Goal: Information Seeking & Learning: Compare options

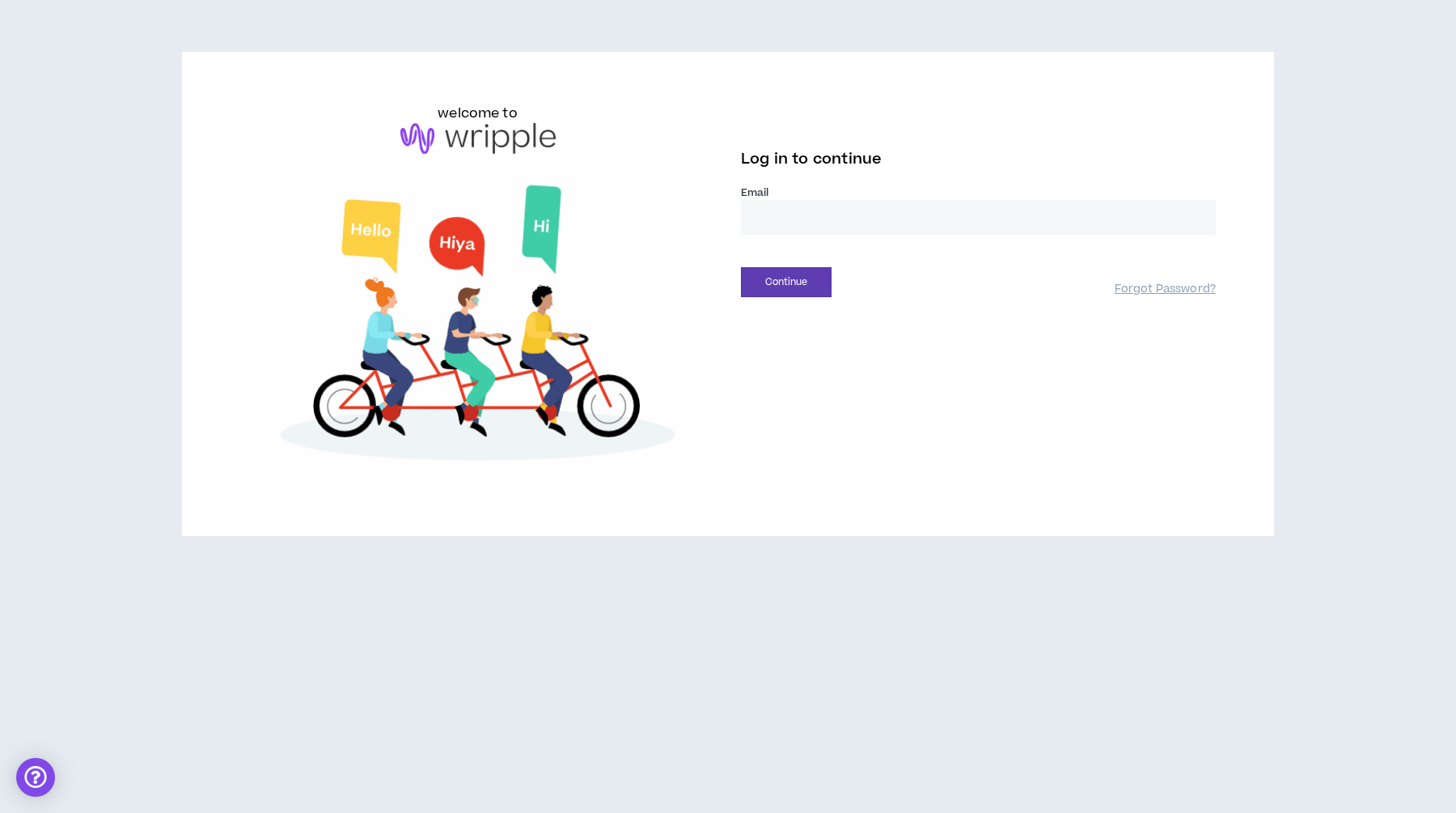
click at [801, 217] on input "email" at bounding box center [979, 217] width 475 height 35
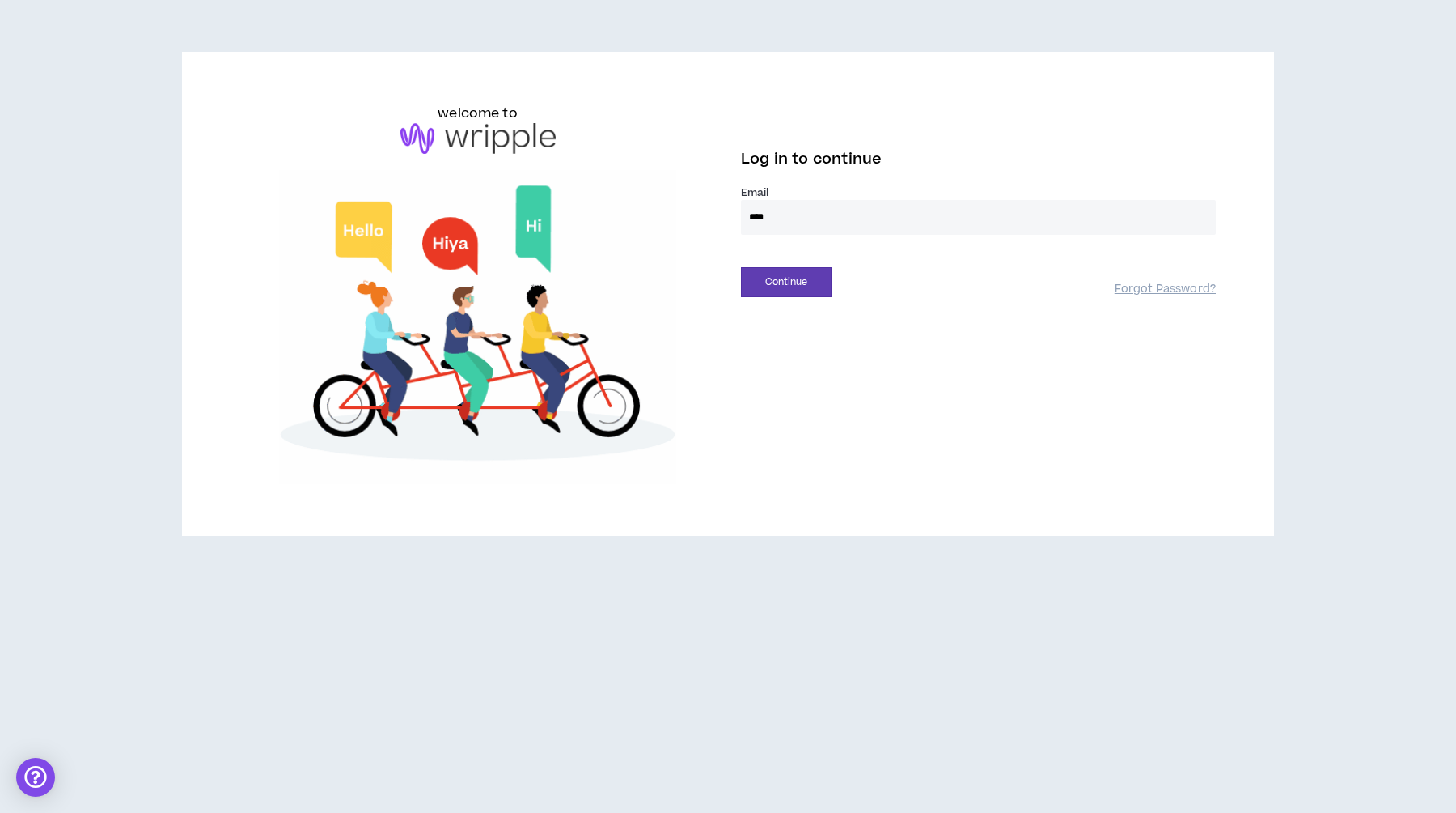
type input "**********"
click at [814, 279] on button "Continue" at bounding box center [787, 282] width 91 height 30
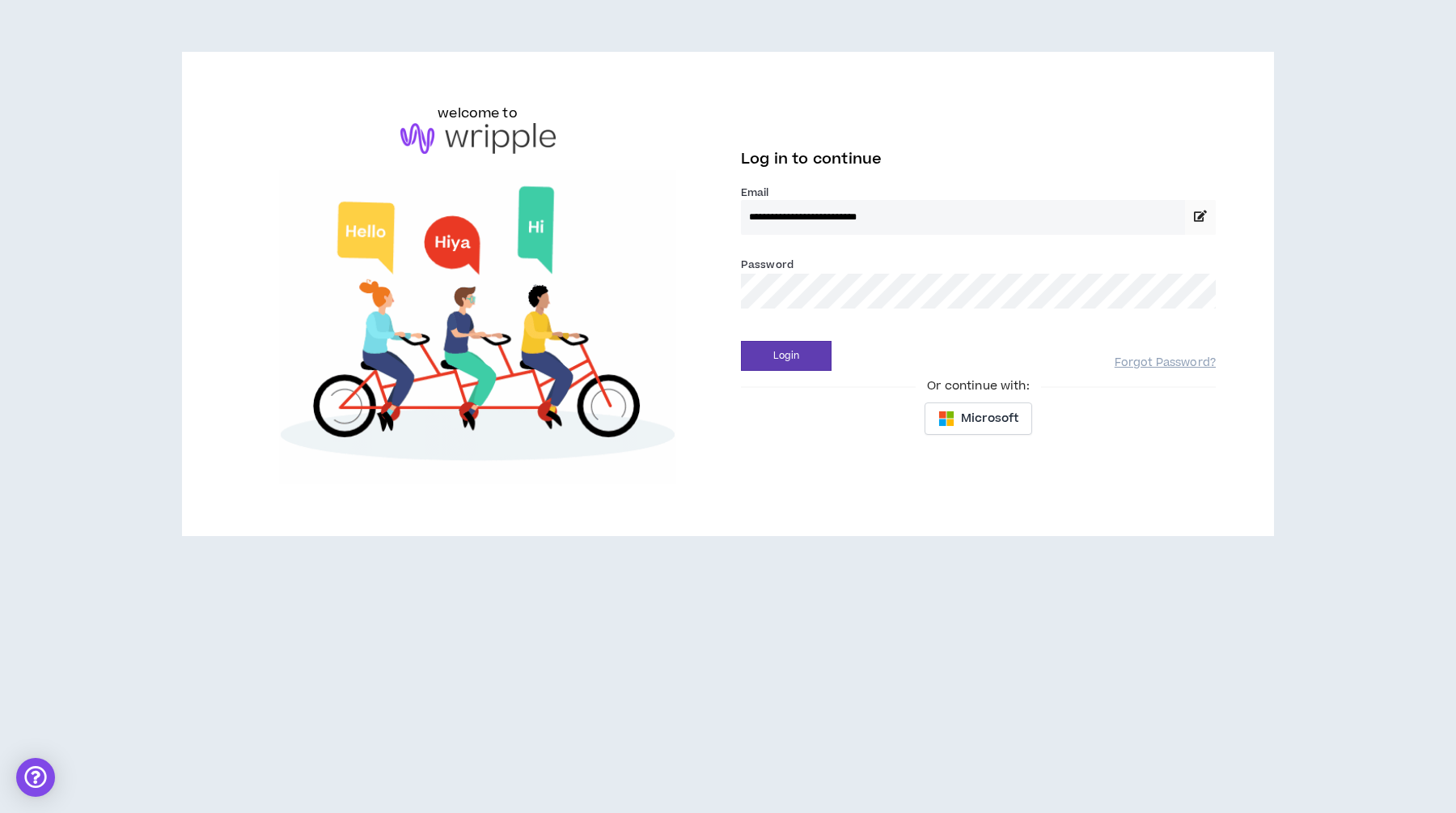
click at [741, 340] on button "Login" at bounding box center [787, 355] width 91 height 30
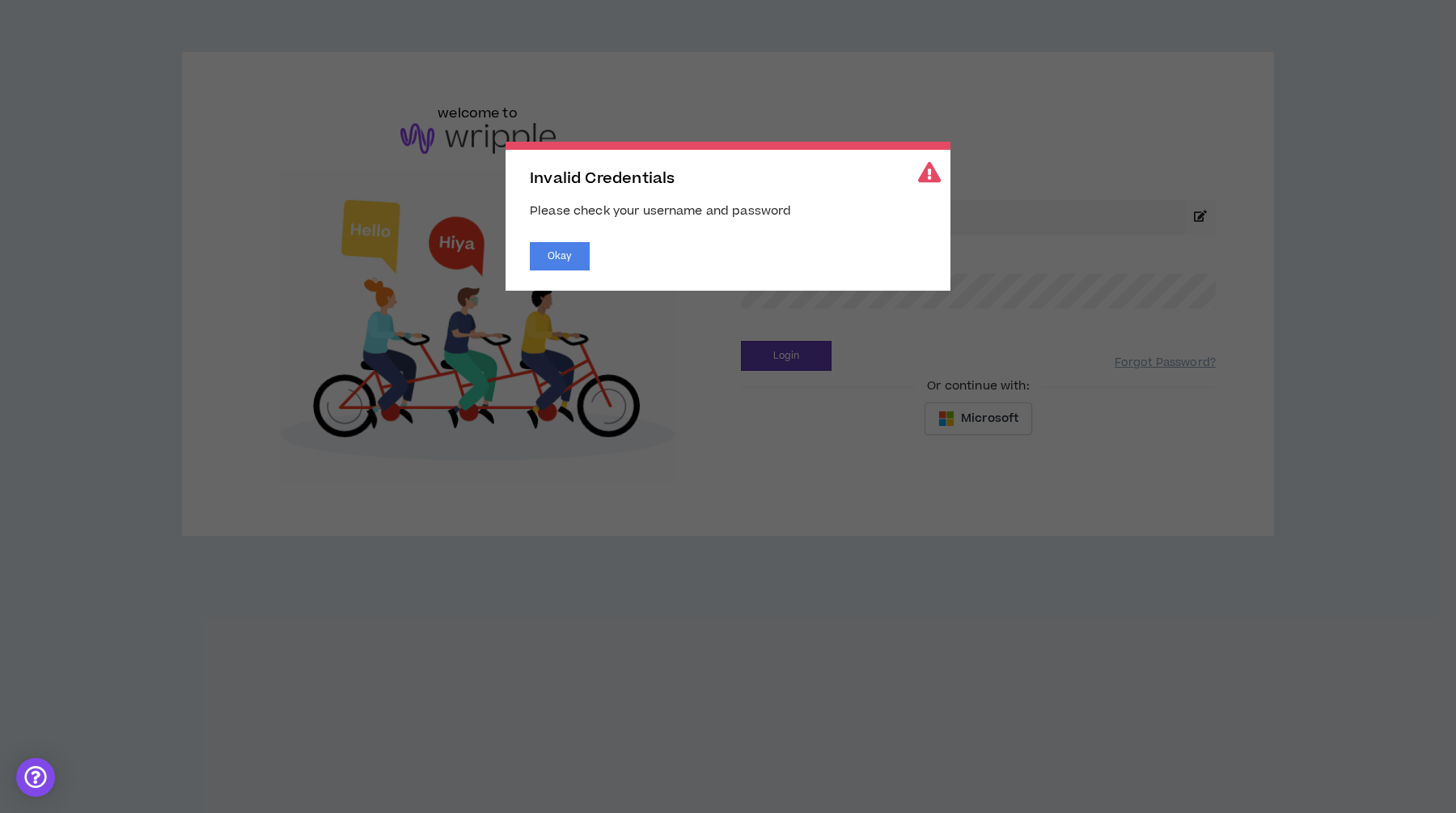
click at [559, 271] on div "Invalid Credentials Please check your username and password Okay" at bounding box center [728, 216] width 445 height 149
click at [561, 263] on button "Okay" at bounding box center [559, 256] width 60 height 29
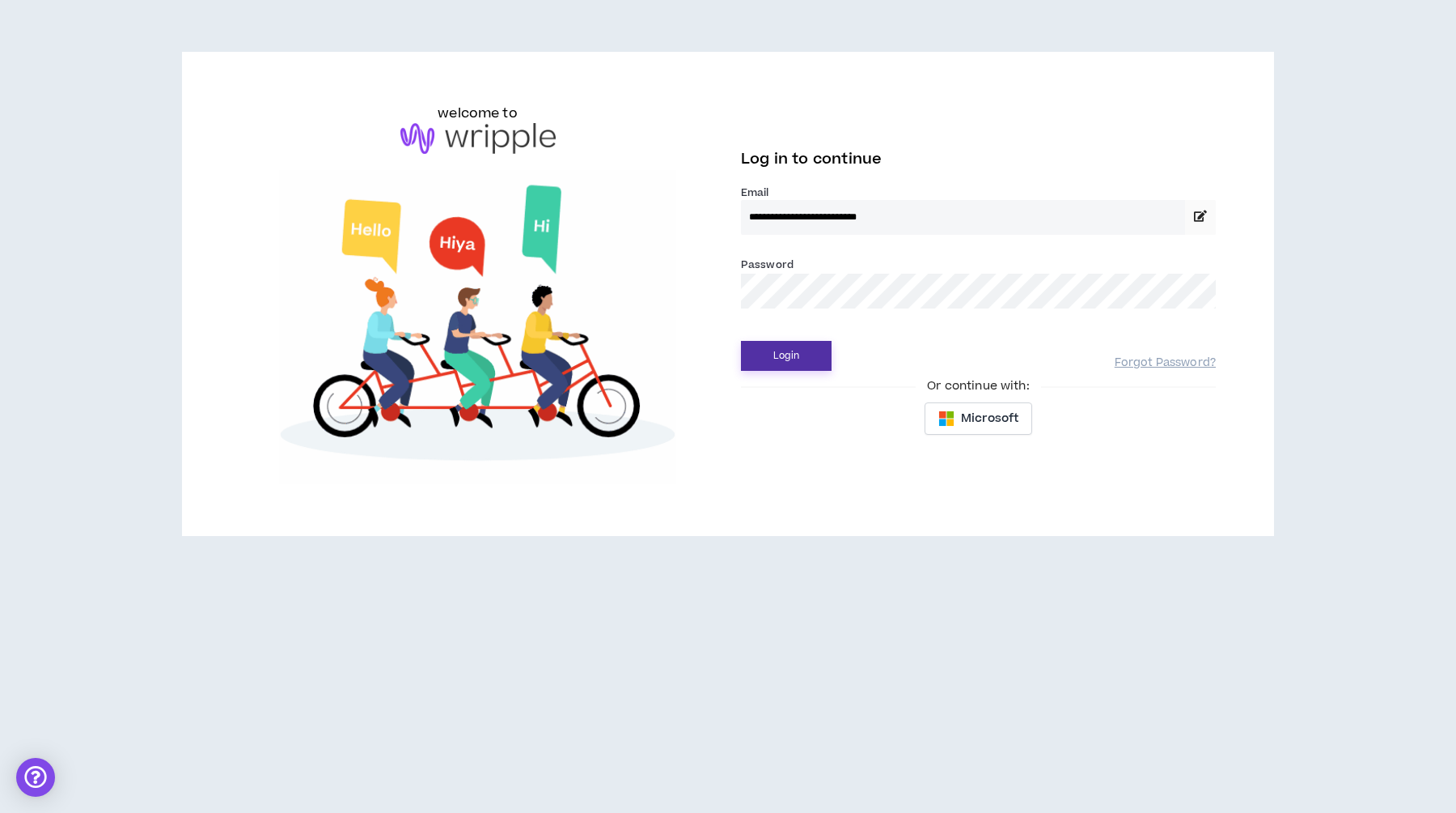
click at [794, 353] on button "Login" at bounding box center [787, 355] width 91 height 30
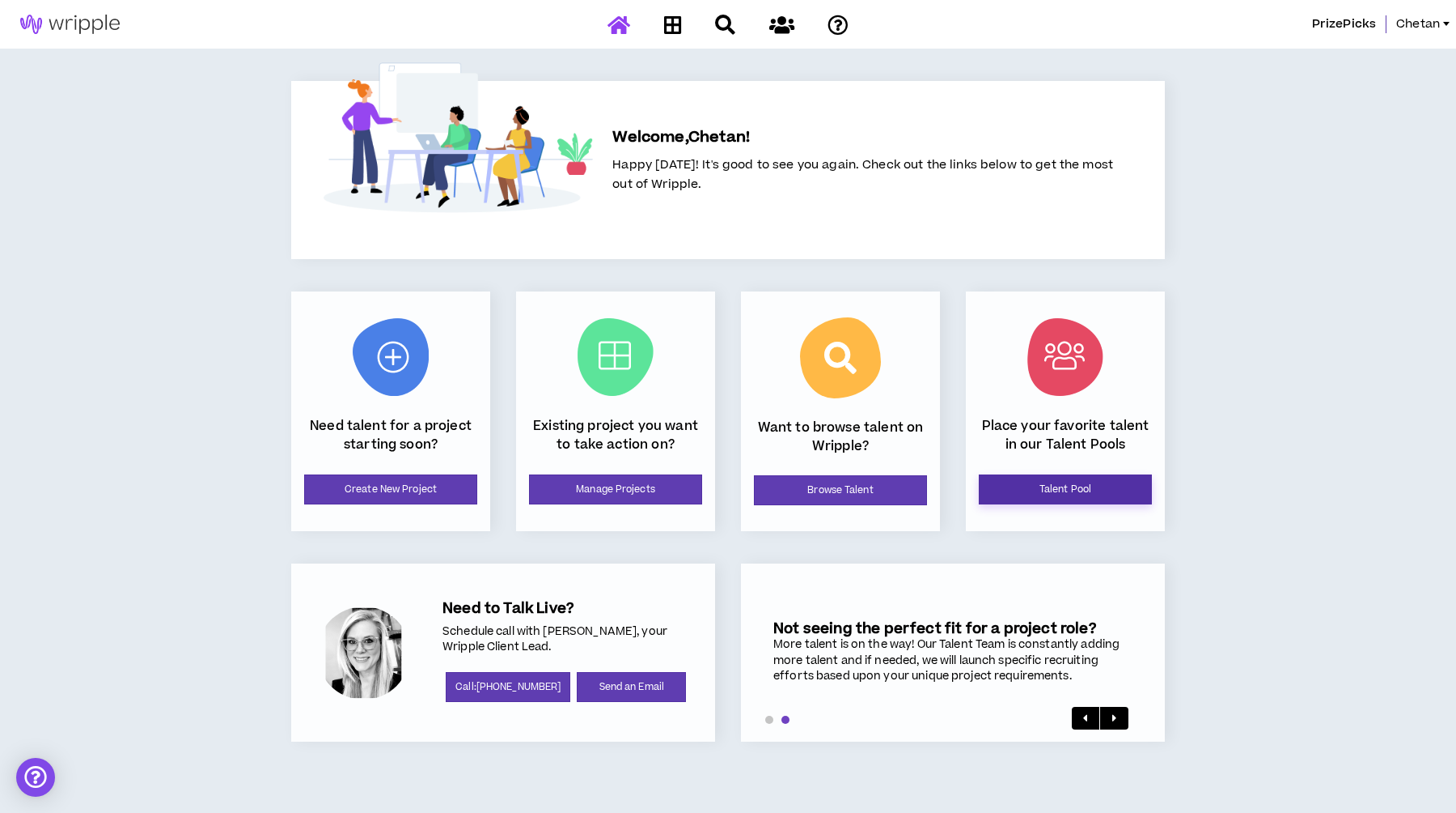
click at [1015, 495] on link "Talent Pool" at bounding box center [1065, 489] width 173 height 30
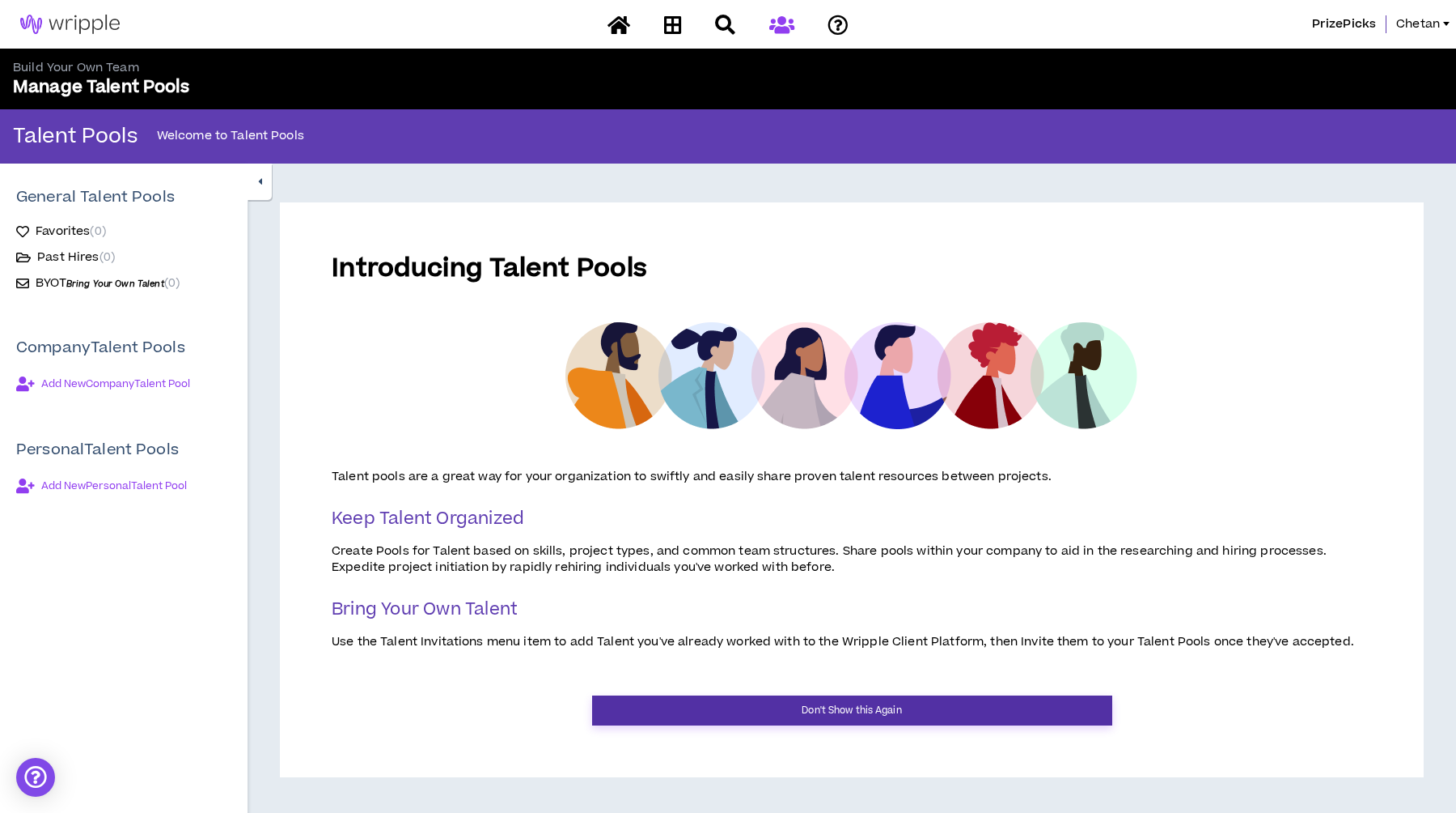
click at [806, 709] on button "Don't Show this Again" at bounding box center [852, 710] width 520 height 30
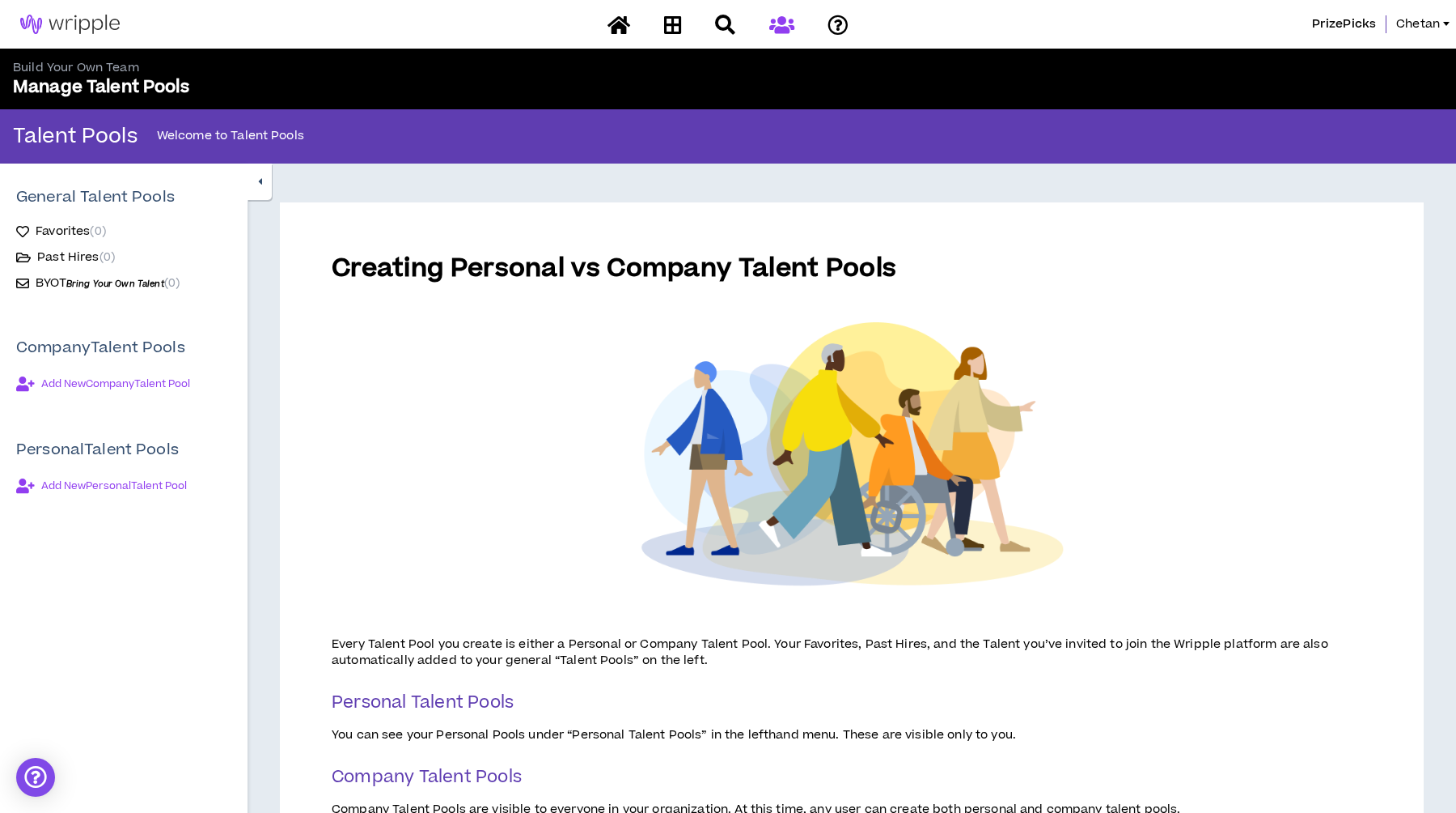
scroll to position [211, 0]
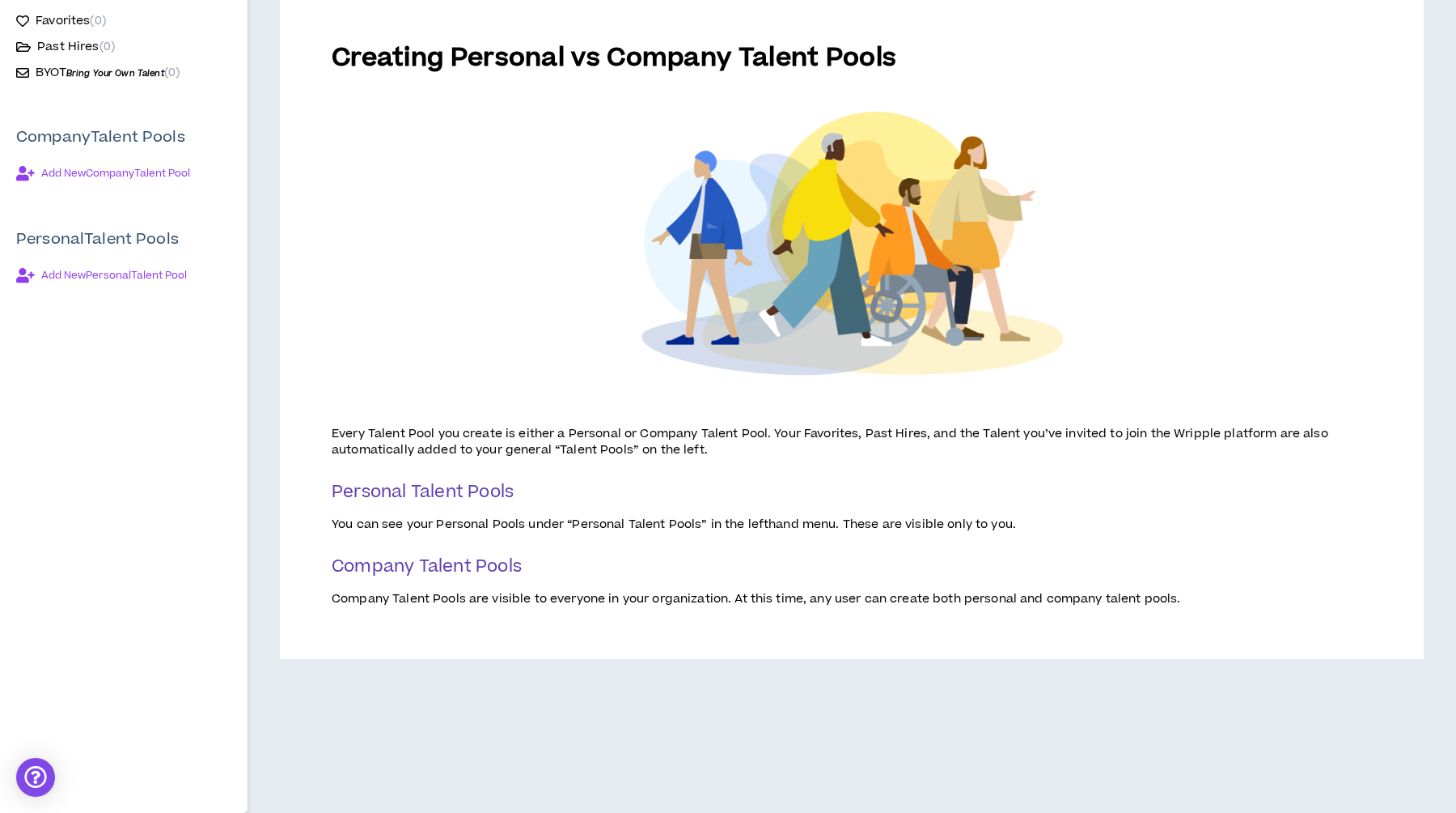
click at [452, 494] on h3 "Personal Talent Pools" at bounding box center [852, 492] width 1041 height 23
click at [452, 565] on h3 "Company Talent Pools" at bounding box center [852, 566] width 1041 height 23
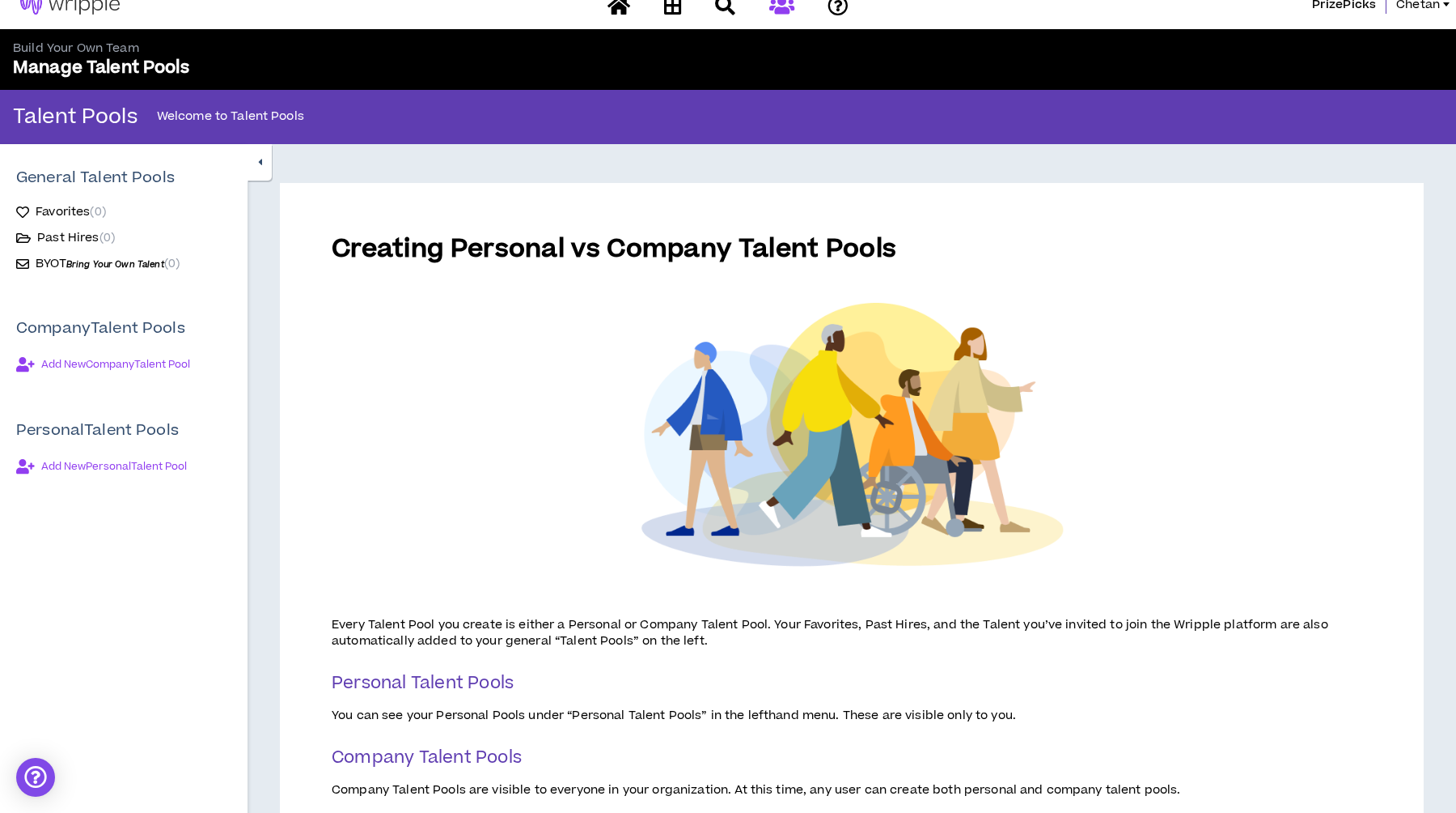
scroll to position [0, 0]
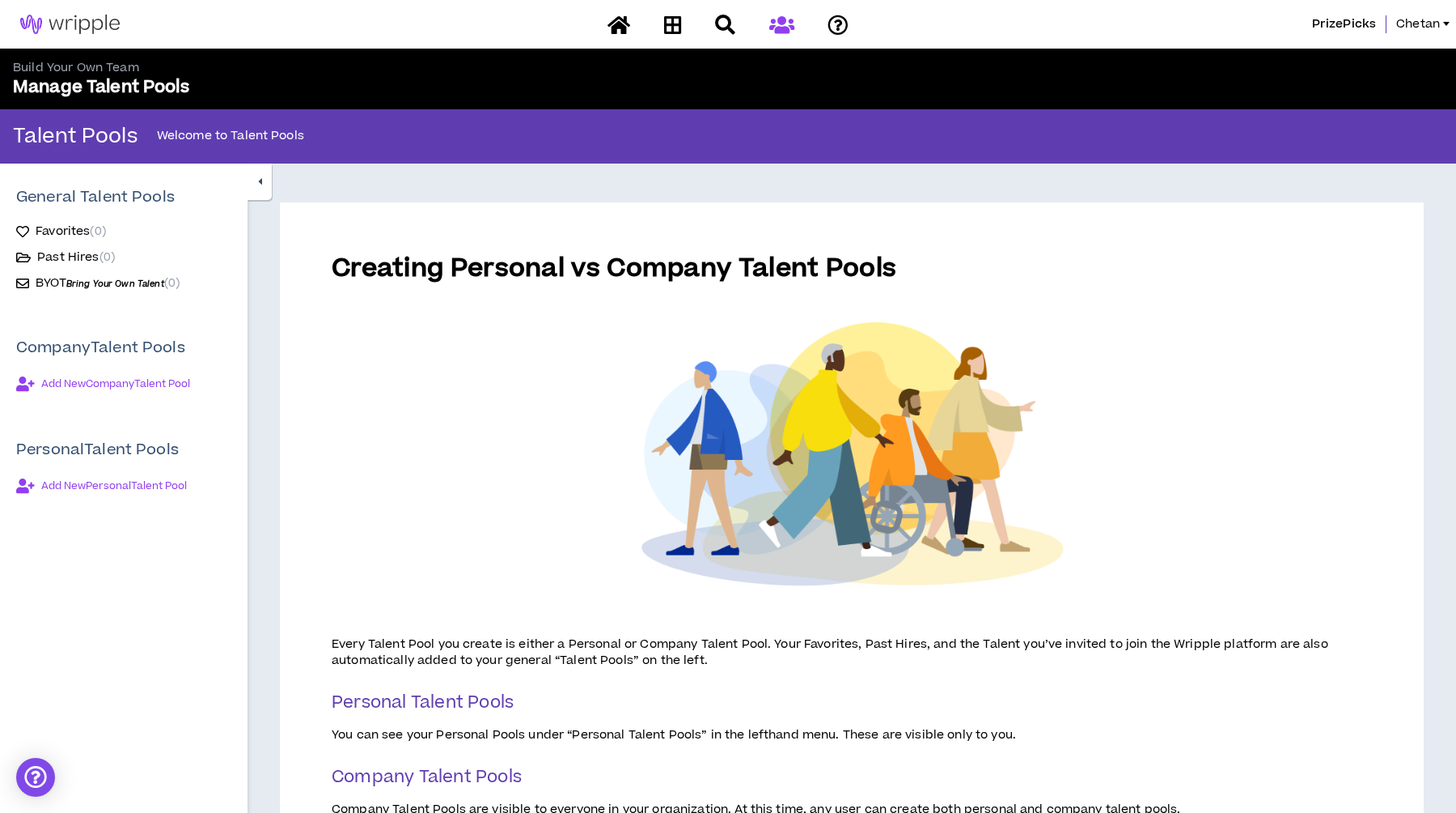
click at [445, 354] on div at bounding box center [852, 460] width 1041 height 276
click at [118, 386] on span "Add New Company Talent Pool" at bounding box center [116, 384] width 149 height 13
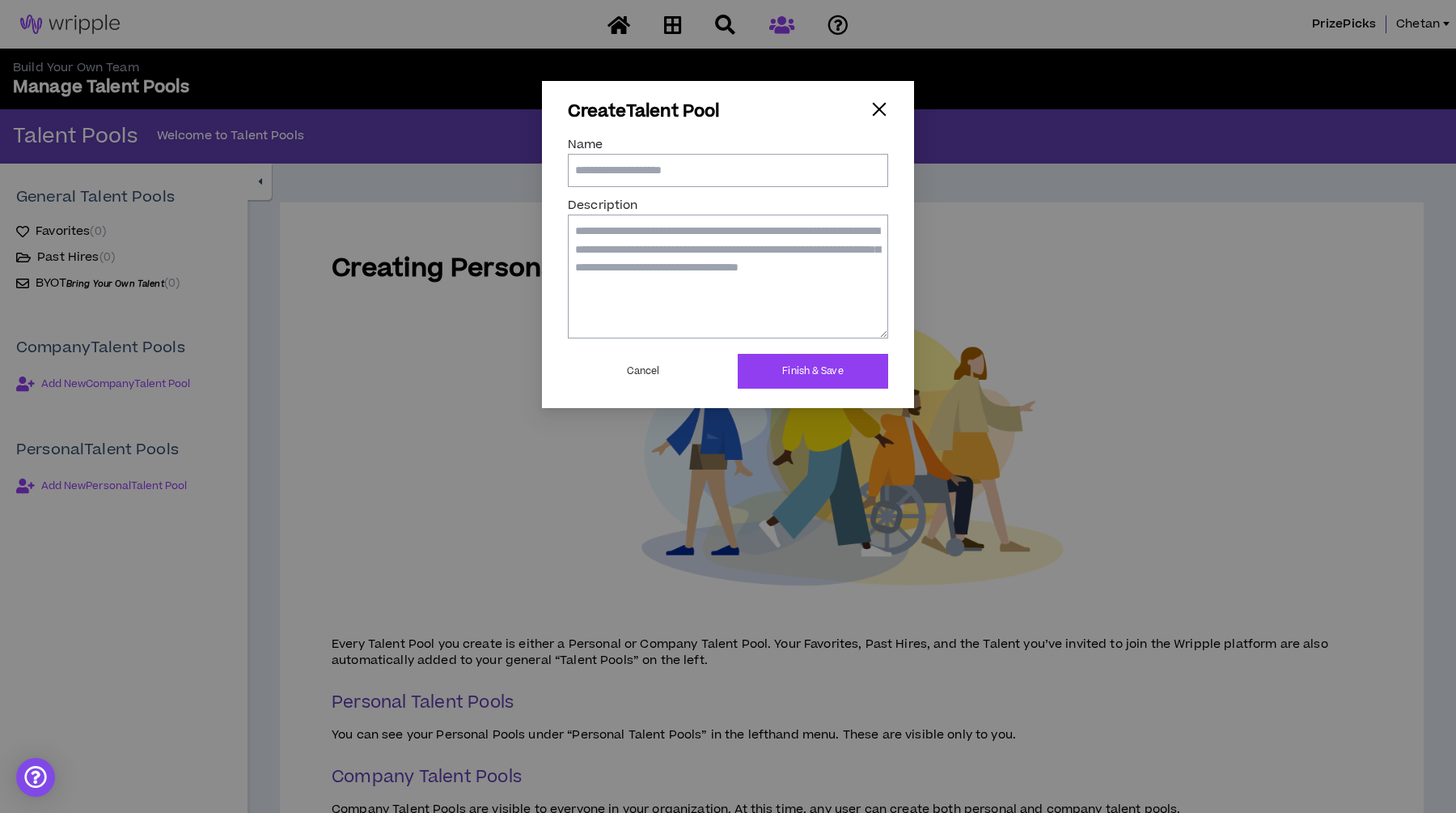
click at [877, 110] on div "button" at bounding box center [879, 109] width 18 height 18
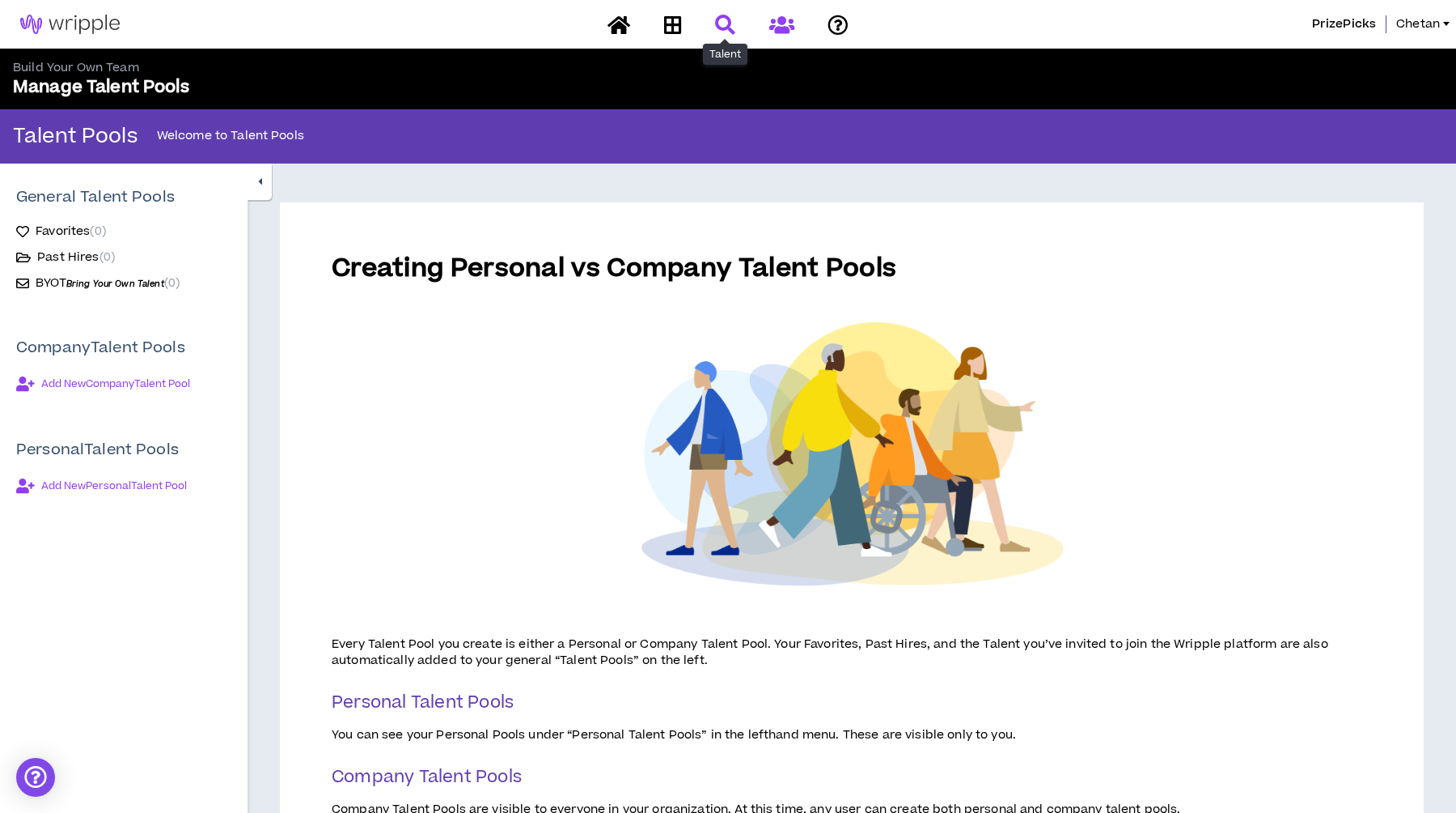
click at [737, 29] on link at bounding box center [725, 24] width 29 height 29
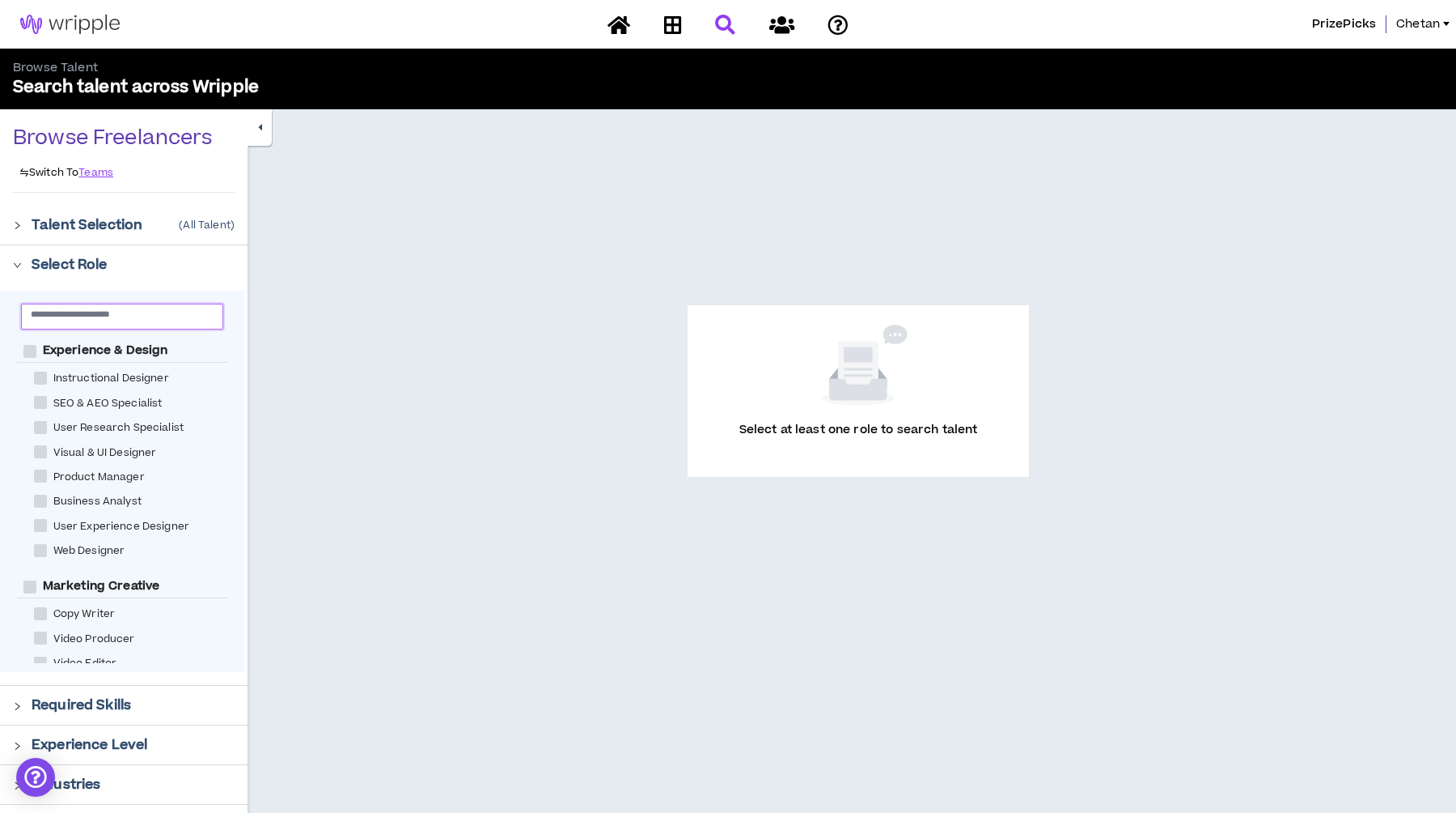
click at [104, 315] on input "text" at bounding box center [116, 314] width 170 height 12
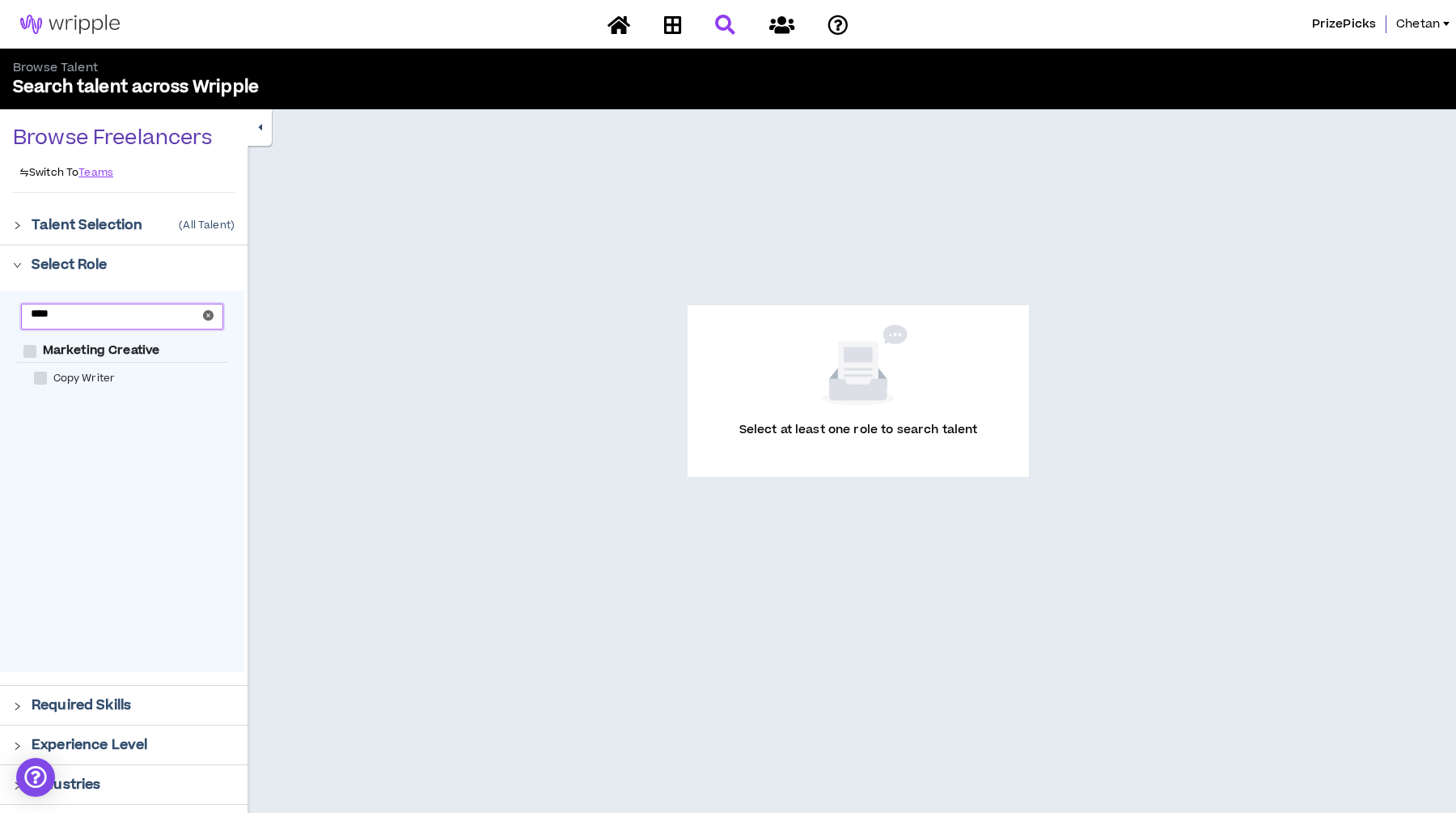
type input "****"
click at [42, 379] on span at bounding box center [41, 378] width 13 height 13
checkbox Writer "****"
checkbox Creative "****"
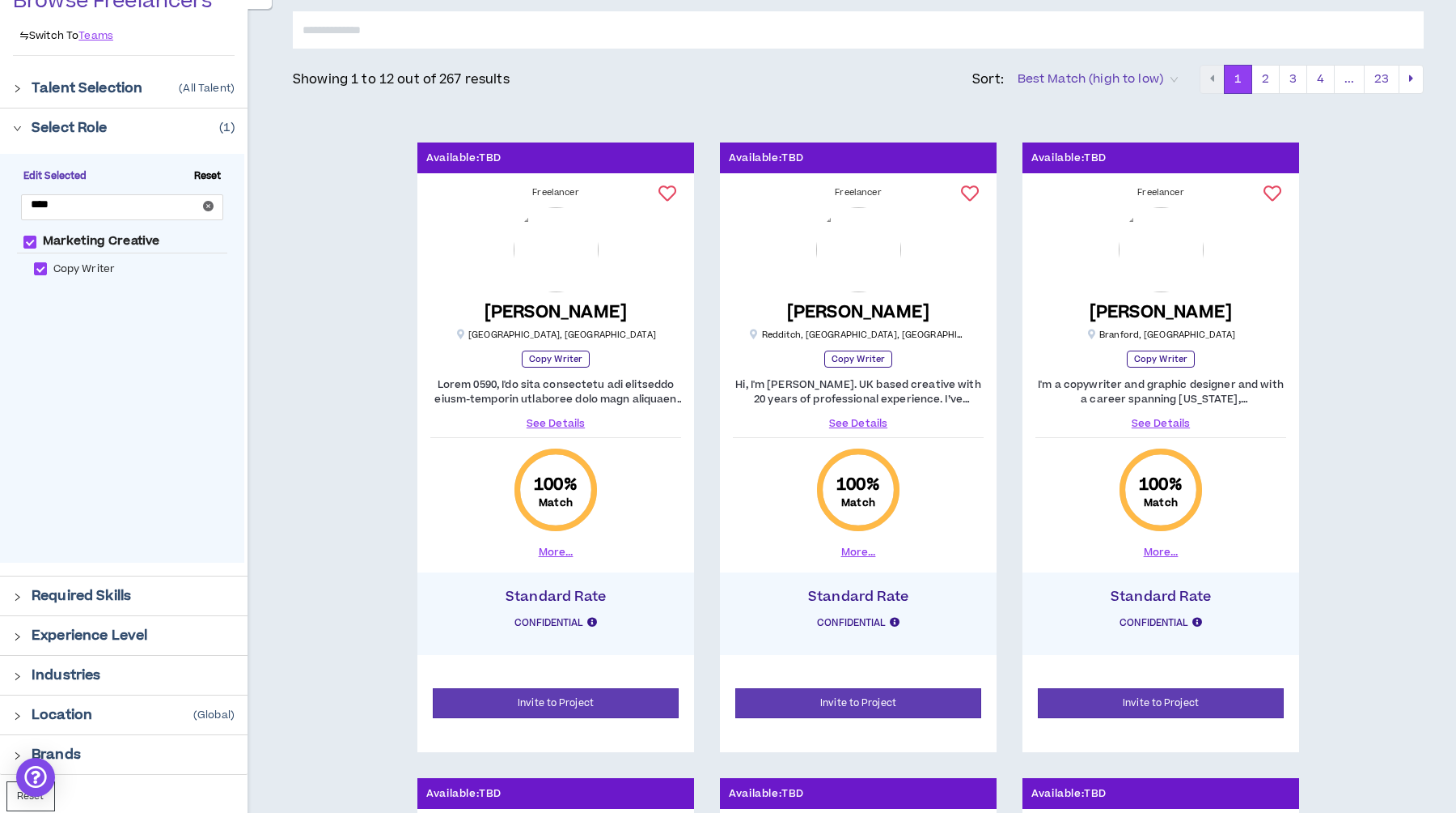
click at [128, 604] on p "Required Skills" at bounding box center [81, 596] width 100 height 19
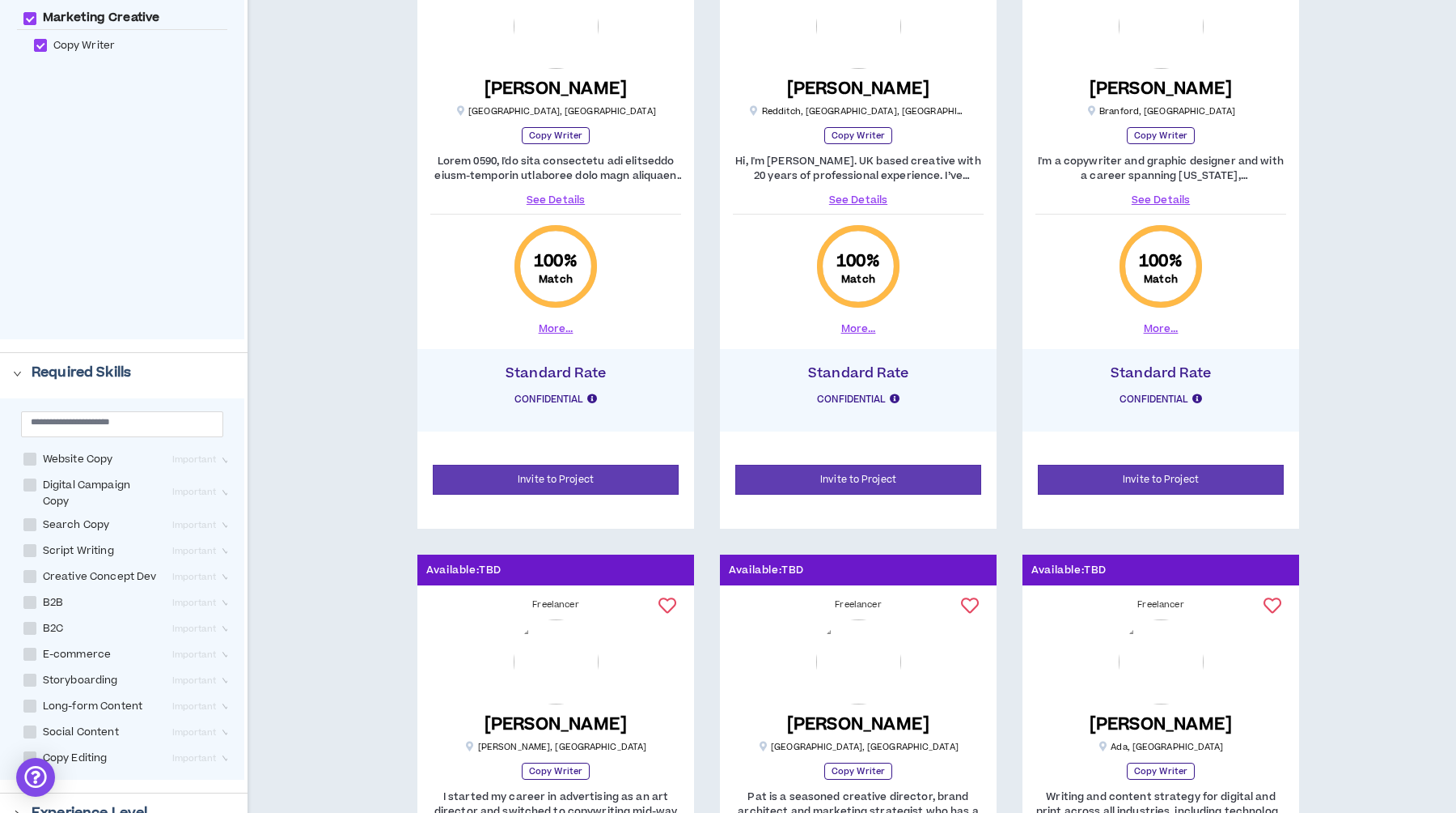
scroll to position [348, 0]
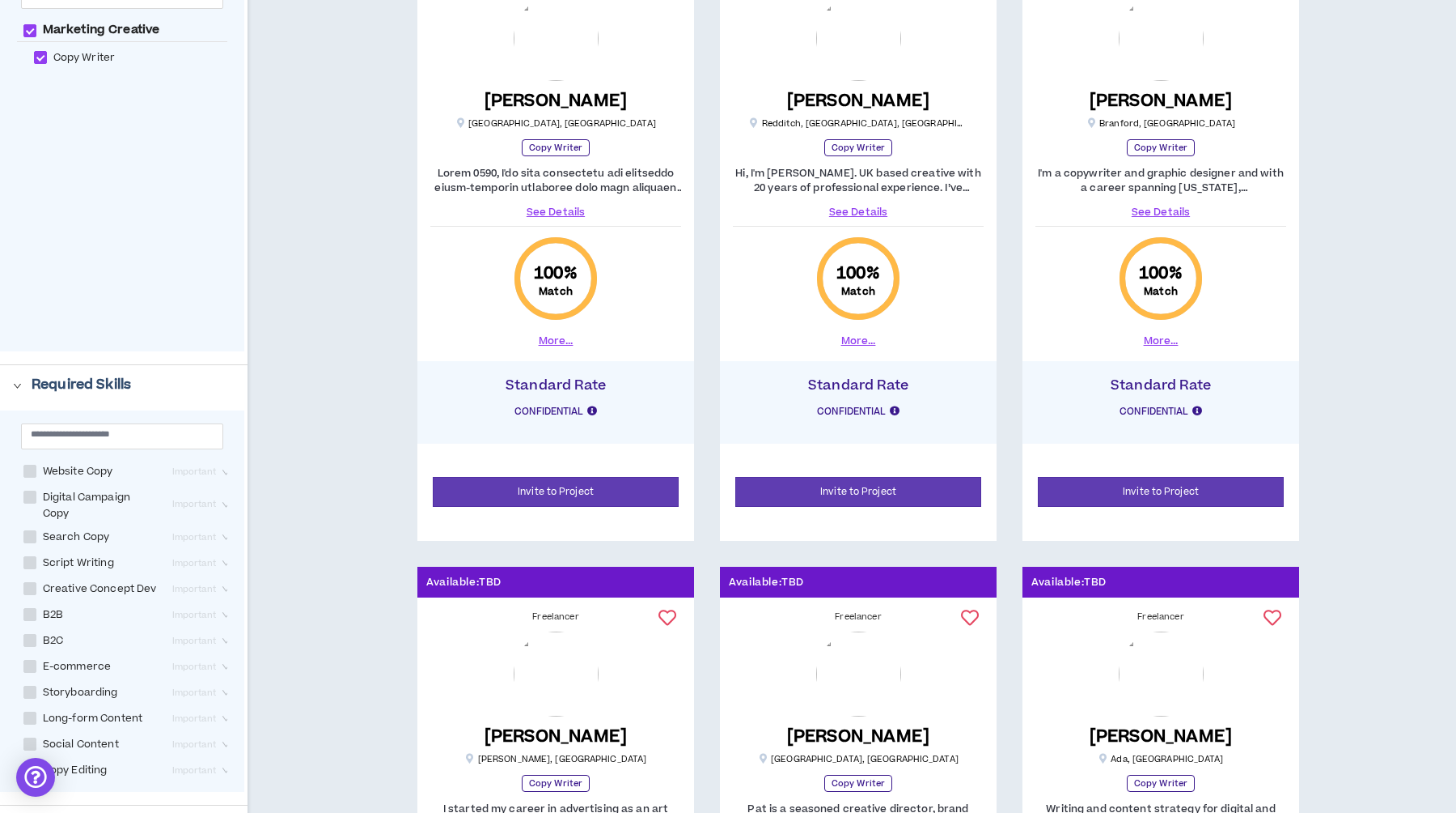
click at [33, 467] on span at bounding box center [30, 471] width 13 height 13
checkbox Copy "****"
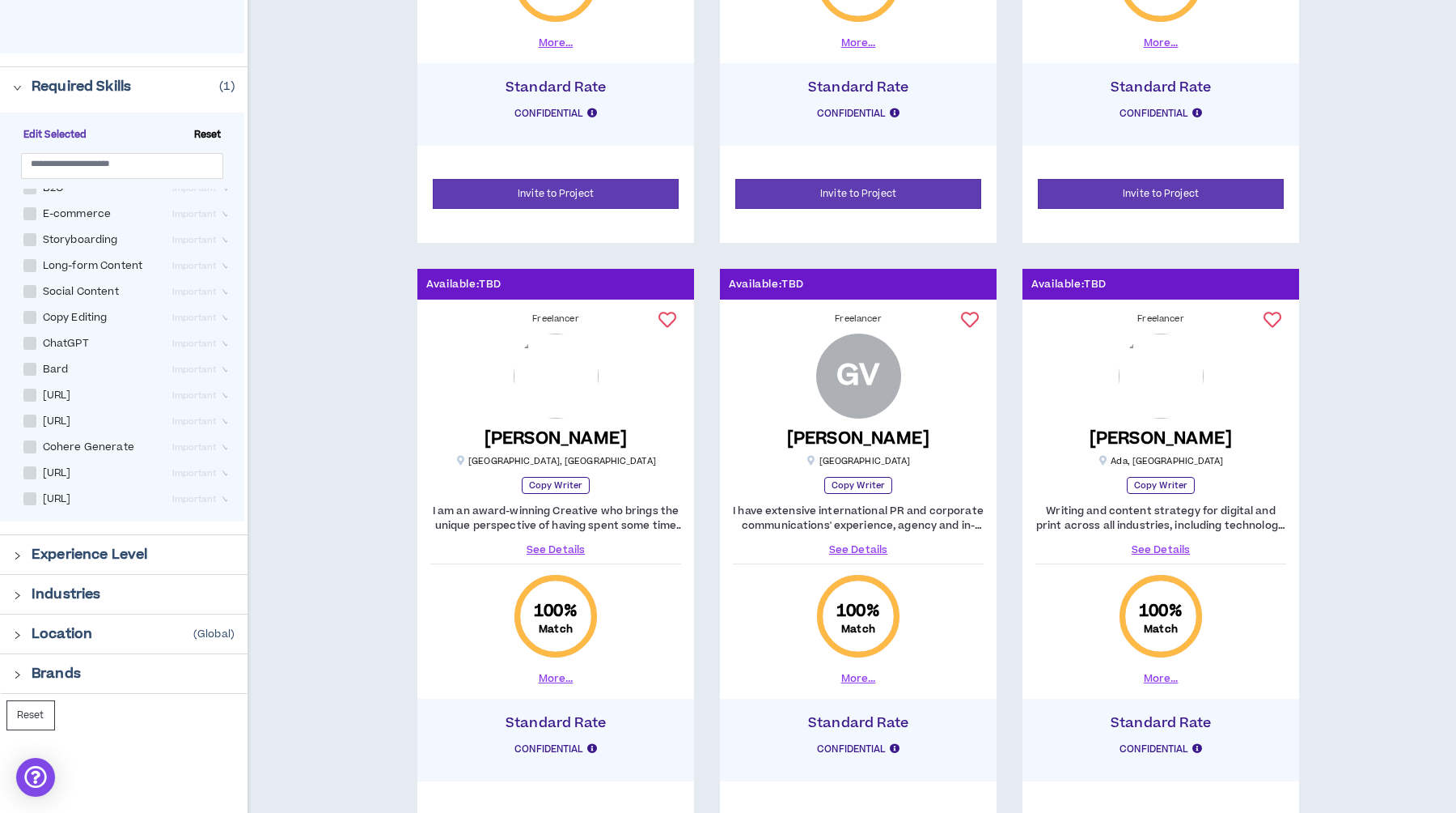
scroll to position [202, 0]
click at [87, 547] on p "Experience Level" at bounding box center [89, 554] width 116 height 19
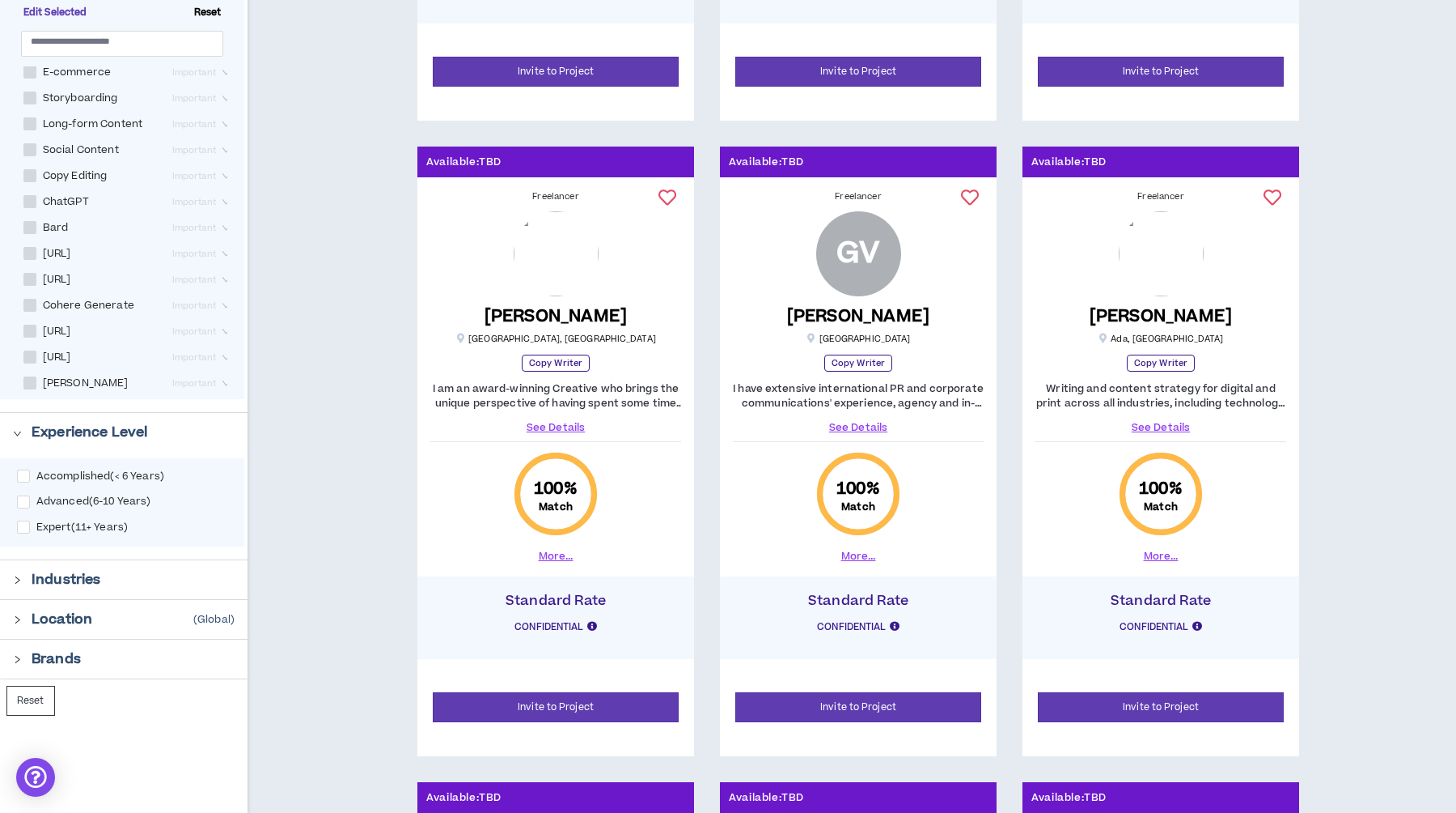
scroll to position [807, 0]
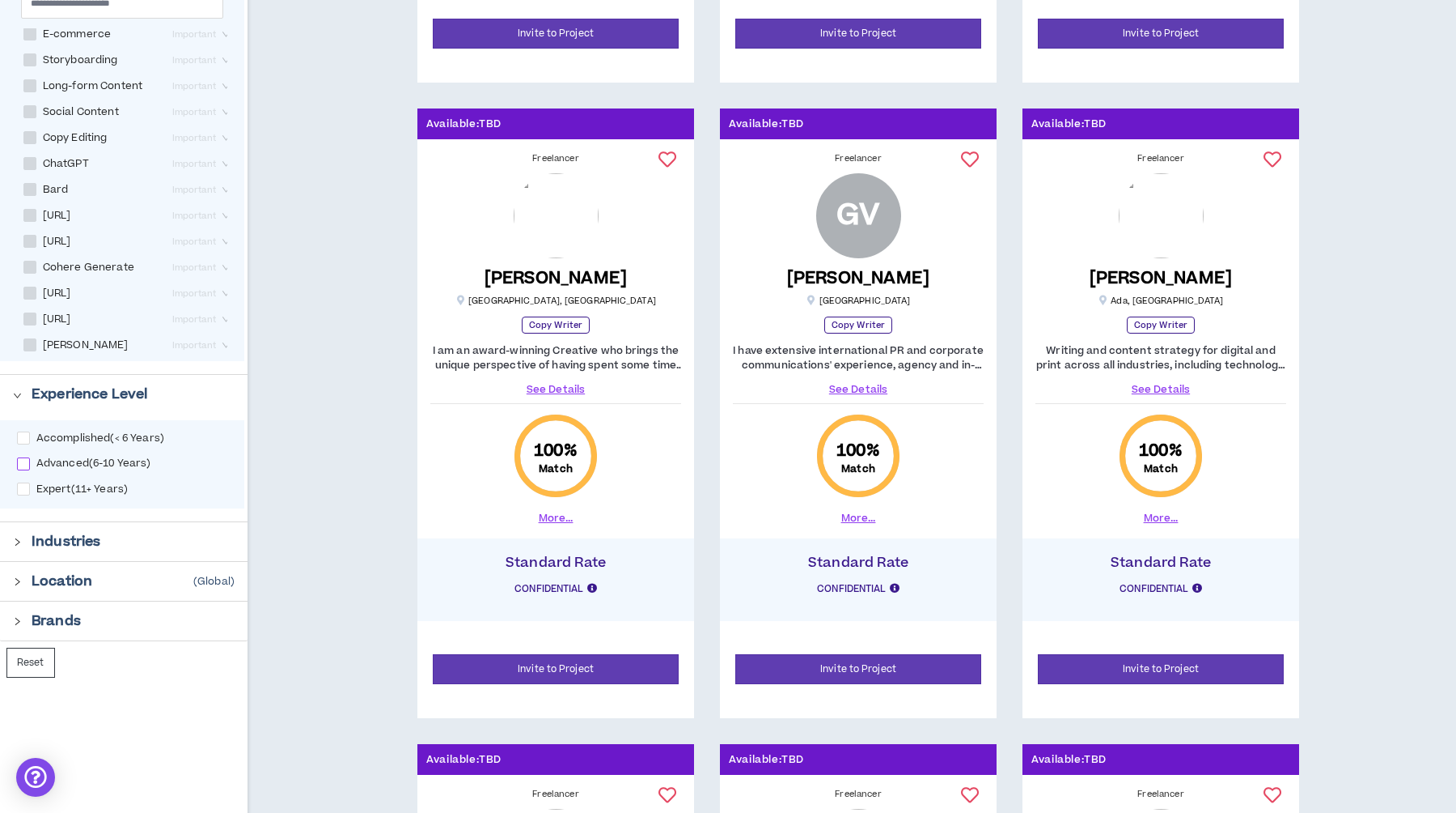
click at [50, 463] on span "Advanced ( 6-10 Years )" at bounding box center [93, 463] width 128 height 13
checkbox input "****"
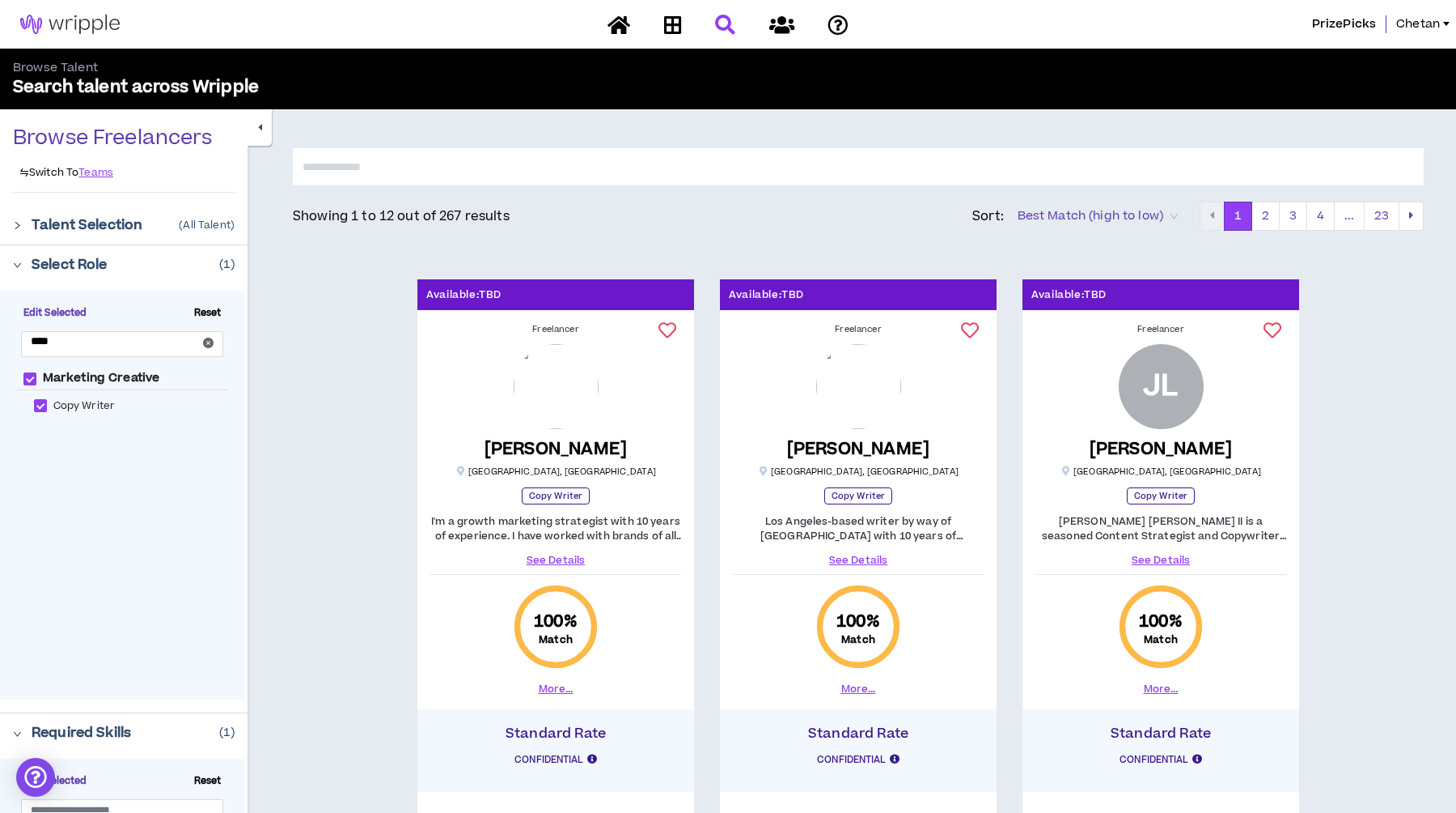
click at [1166, 412] on div "JL" at bounding box center [1161, 387] width 85 height 85
click at [1166, 456] on h5 "[PERSON_NAME] NEW" at bounding box center [1161, 449] width 143 height 20
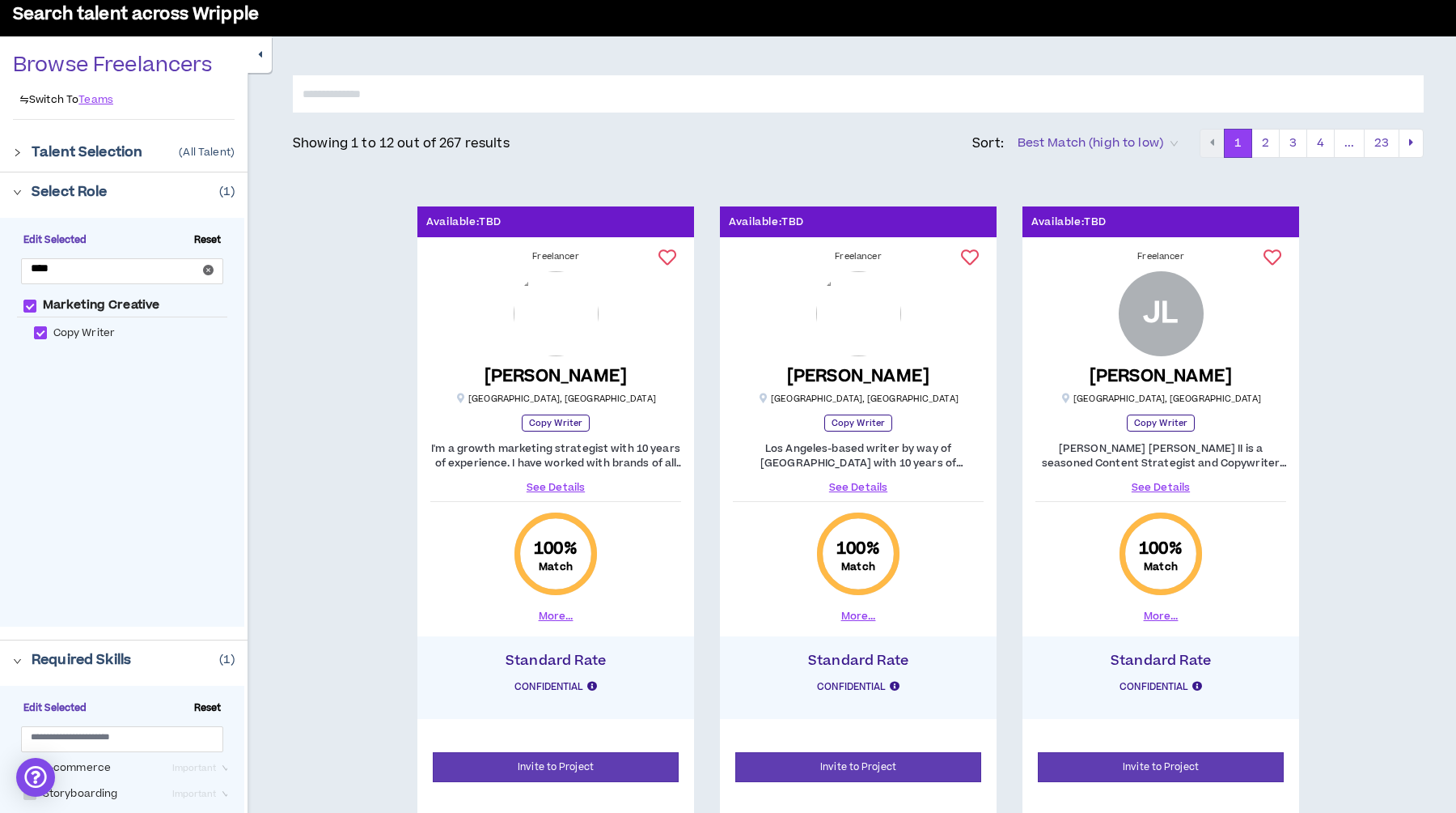
scroll to position [86, 0]
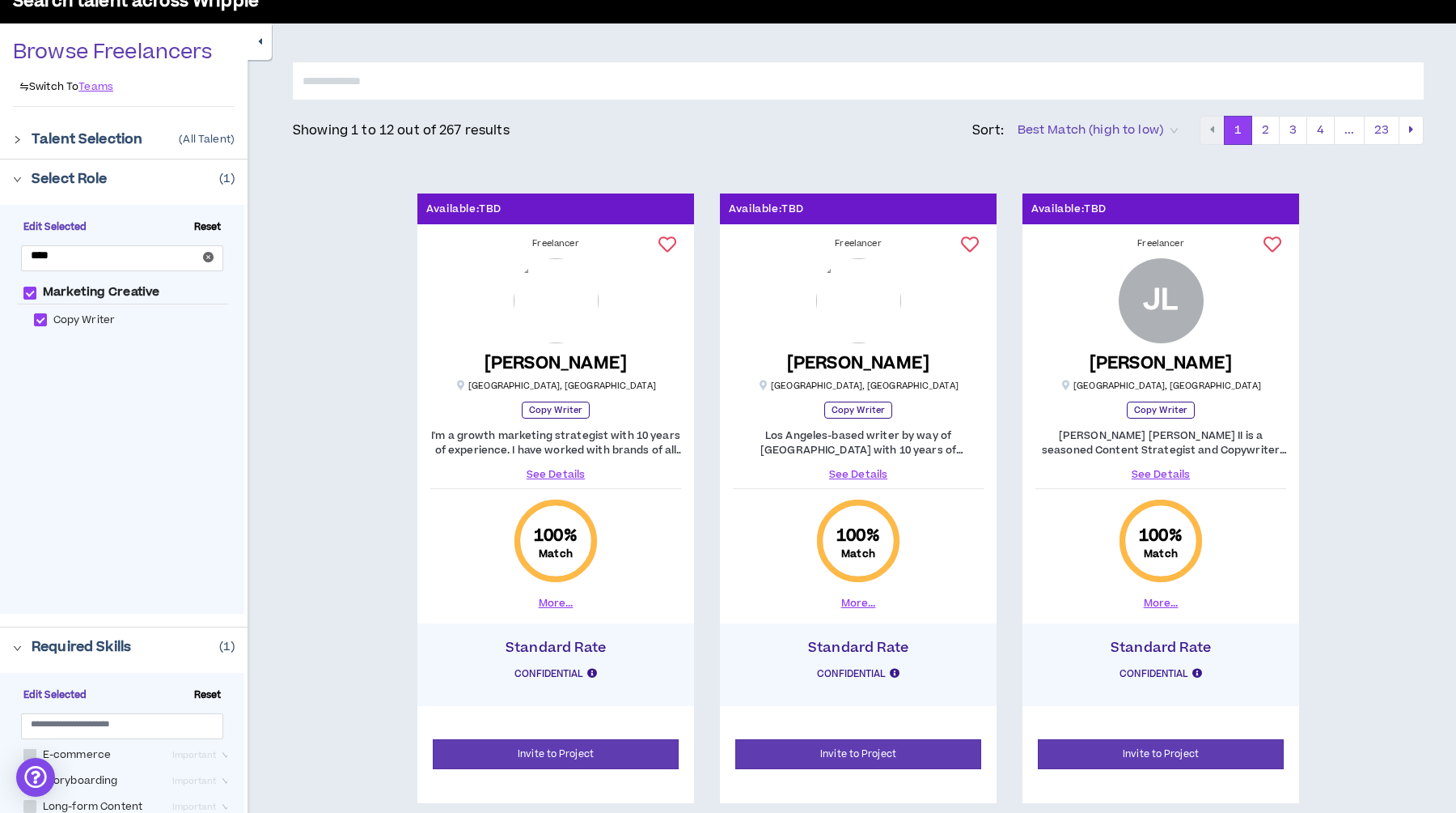
click at [1164, 605] on button "More..." at bounding box center [1162, 603] width 35 height 15
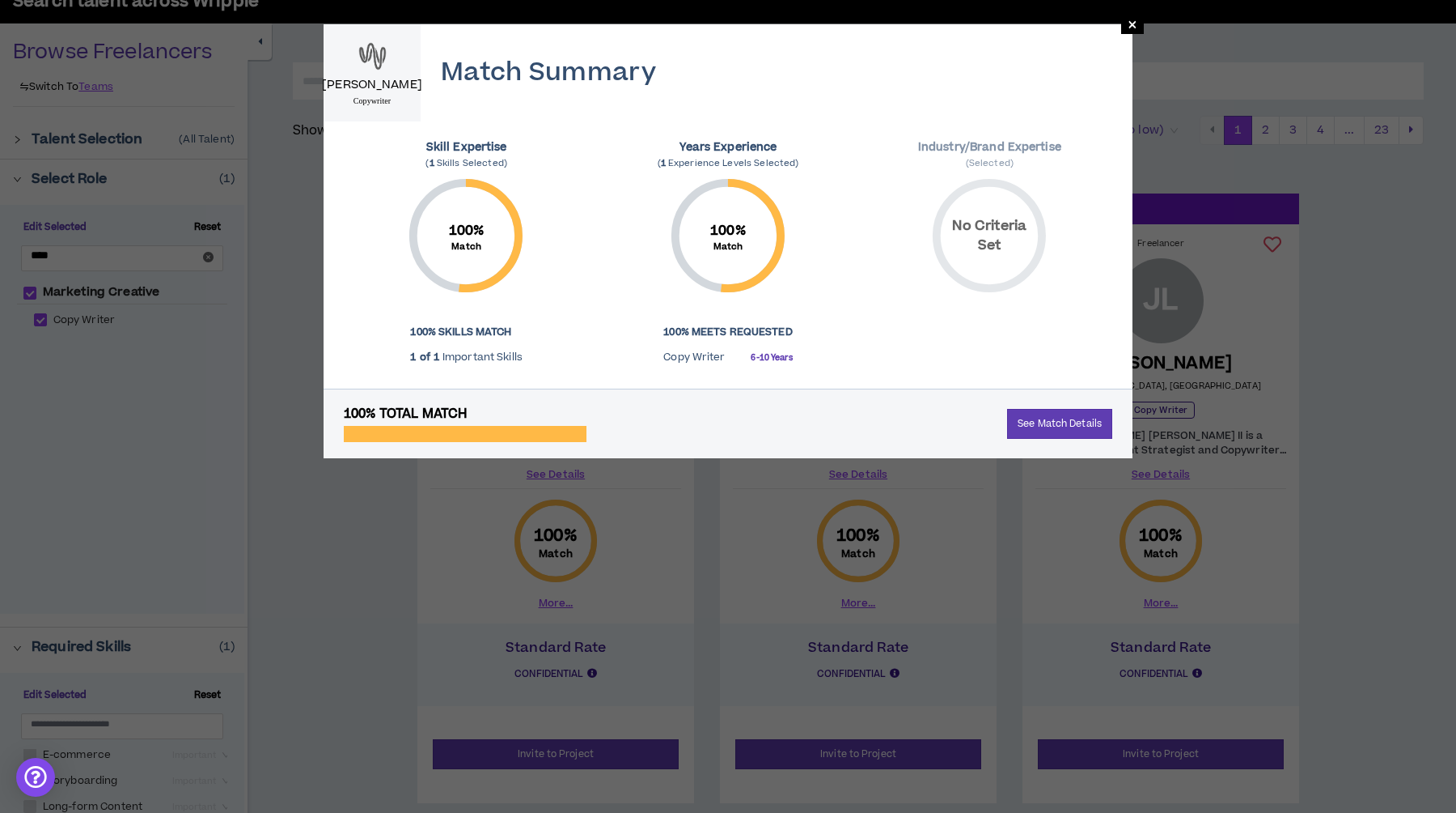
click at [1024, 652] on div "× [PERSON_NAME] Copywriter Match Summary Skill Expertise ( 1 Skills Selected) 1…" at bounding box center [728, 406] width 1456 height 813
click at [1132, 29] on span "×" at bounding box center [1132, 24] width 10 height 19
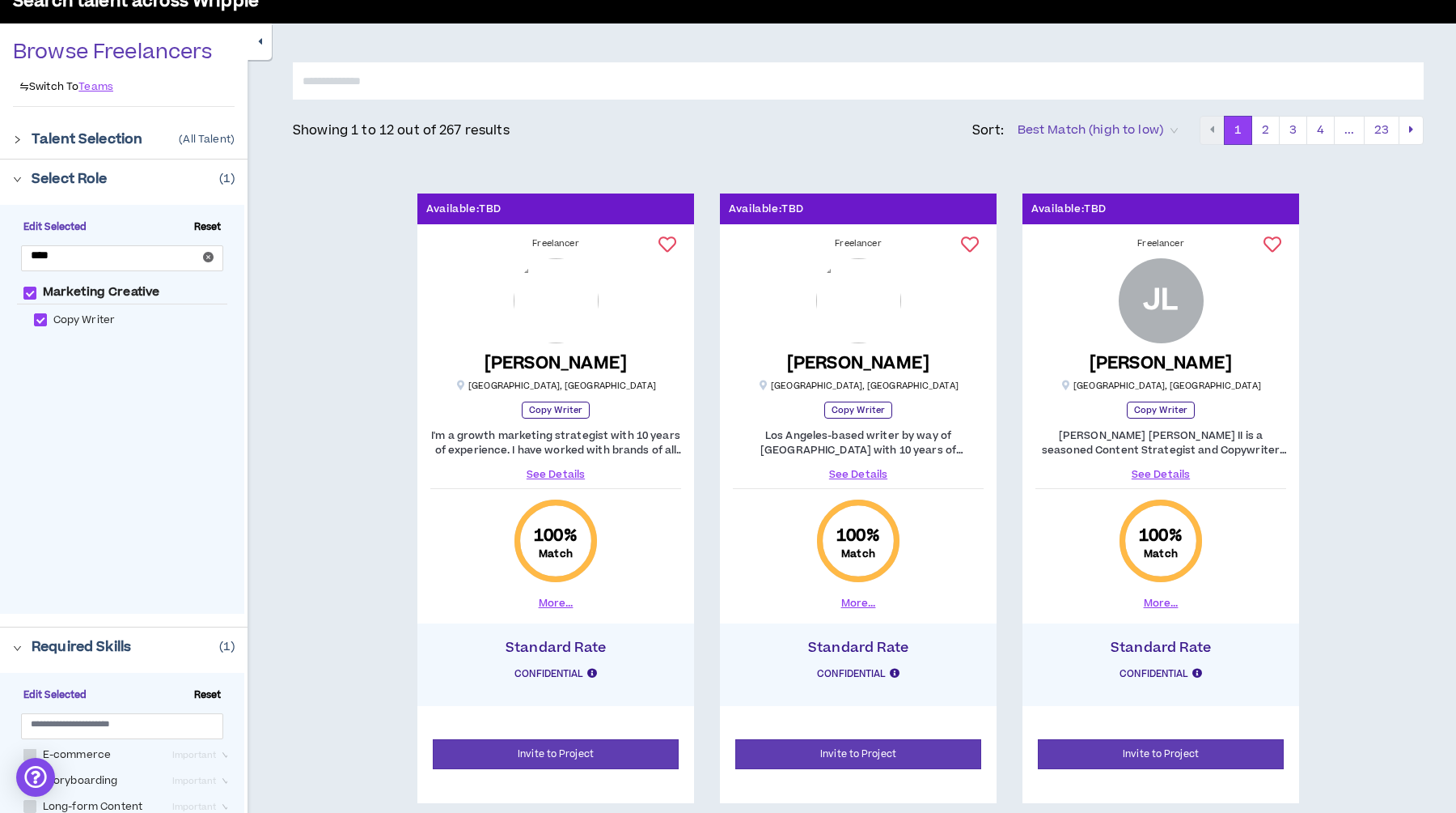
click at [1175, 314] on div "JL" at bounding box center [1161, 301] width 36 height 29
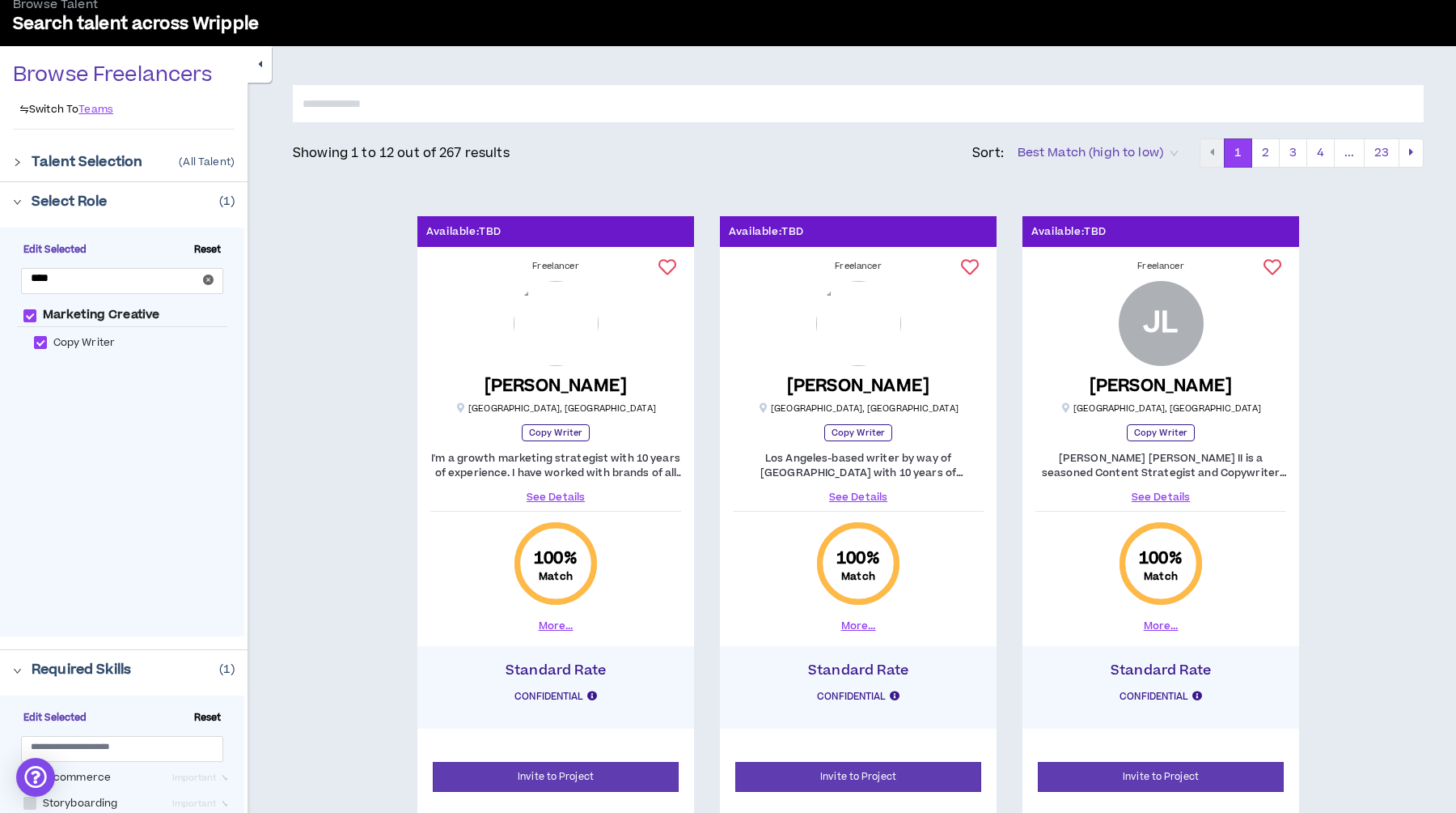
scroll to position [3, 0]
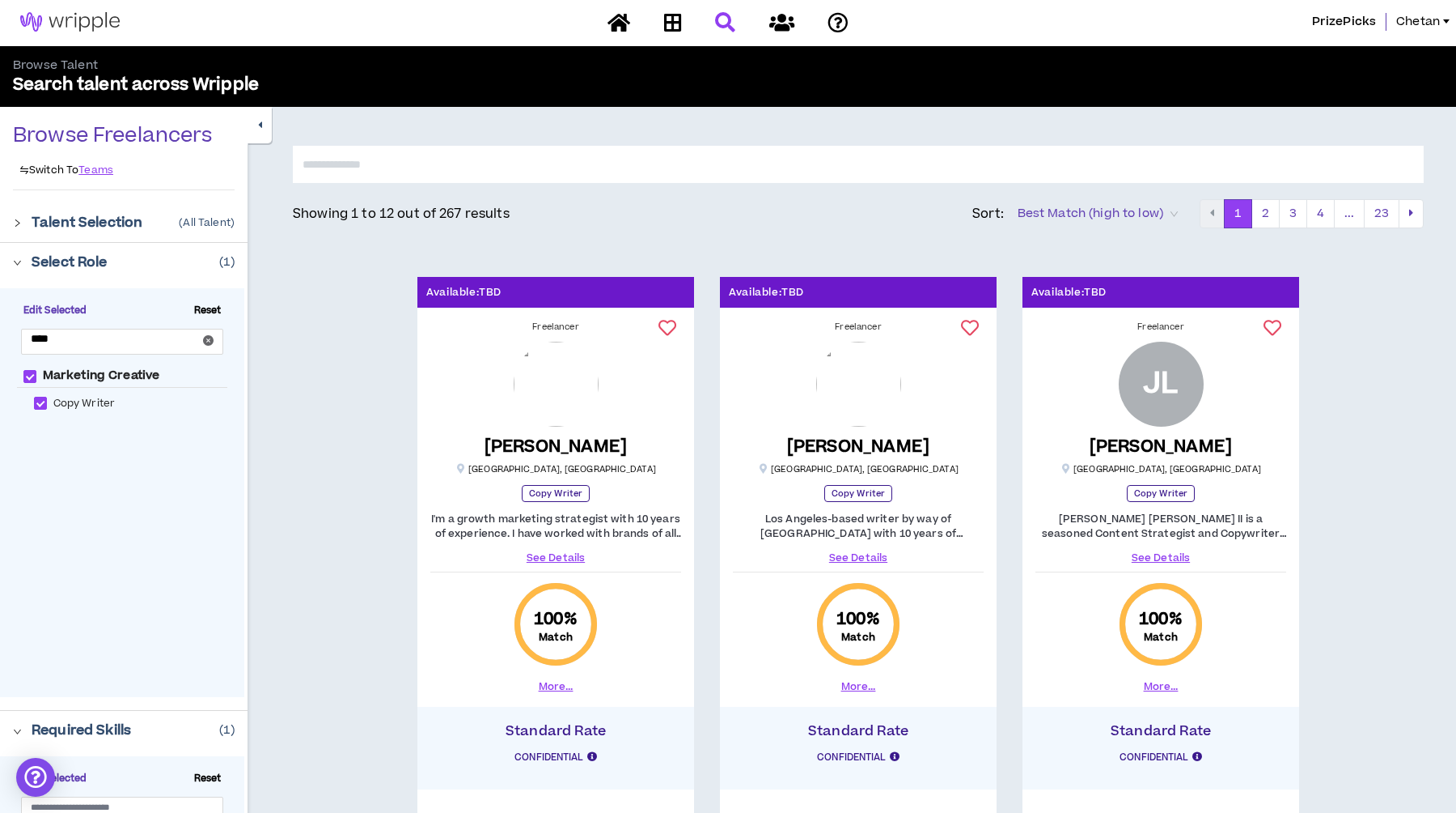
click at [1151, 394] on div "JL" at bounding box center [1161, 384] width 36 height 29
click at [1166, 490] on p "Copy Writer" at bounding box center [1161, 493] width 68 height 17
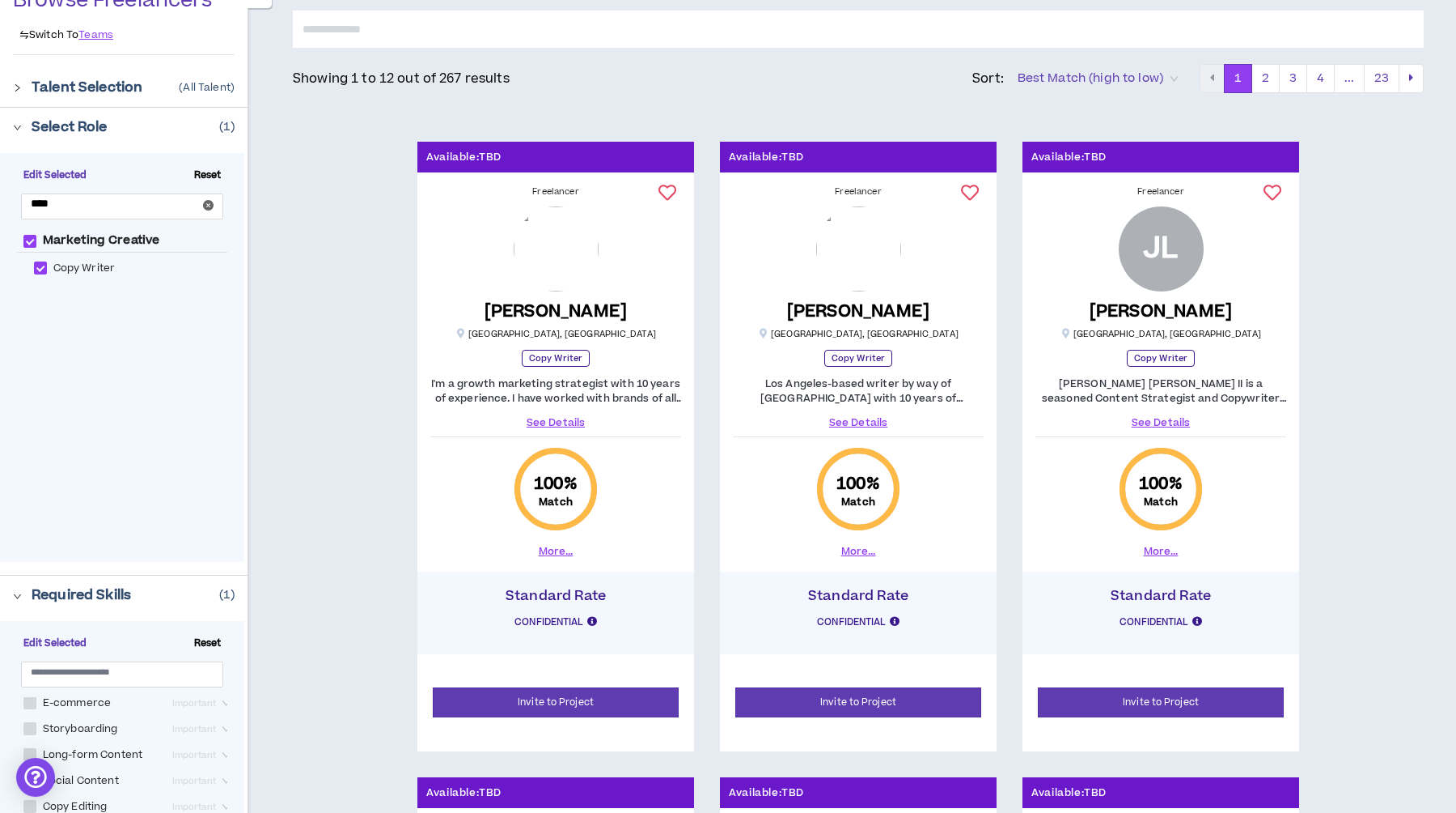
scroll to position [211, 0]
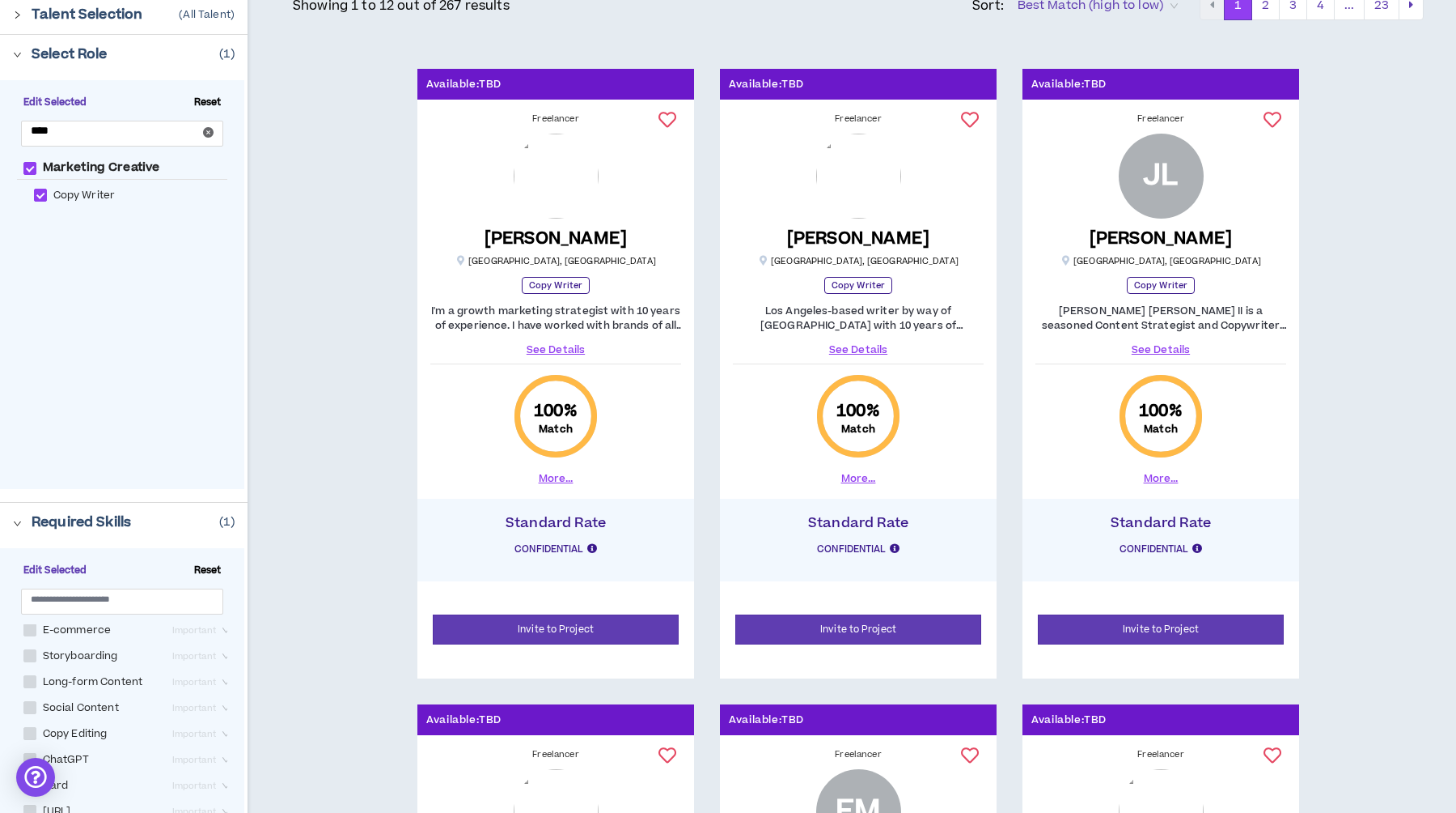
click at [1137, 516] on h4 "Standard Rate" at bounding box center [1161, 524] width 261 height 17
click at [1163, 179] on div "JL" at bounding box center [1161, 176] width 36 height 29
click at [851, 349] on link "See Details" at bounding box center [858, 350] width 251 height 15
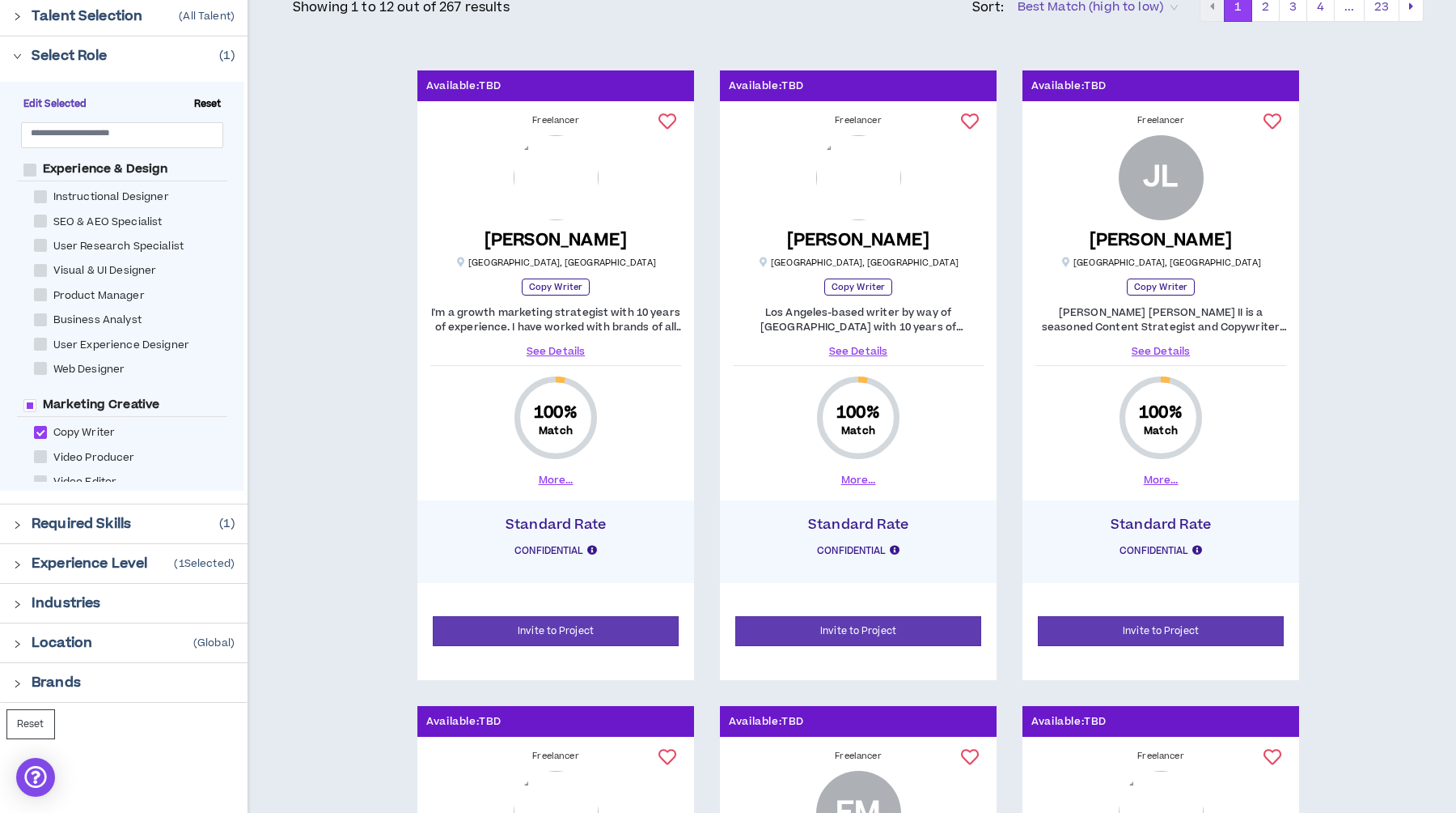
scroll to position [211, 0]
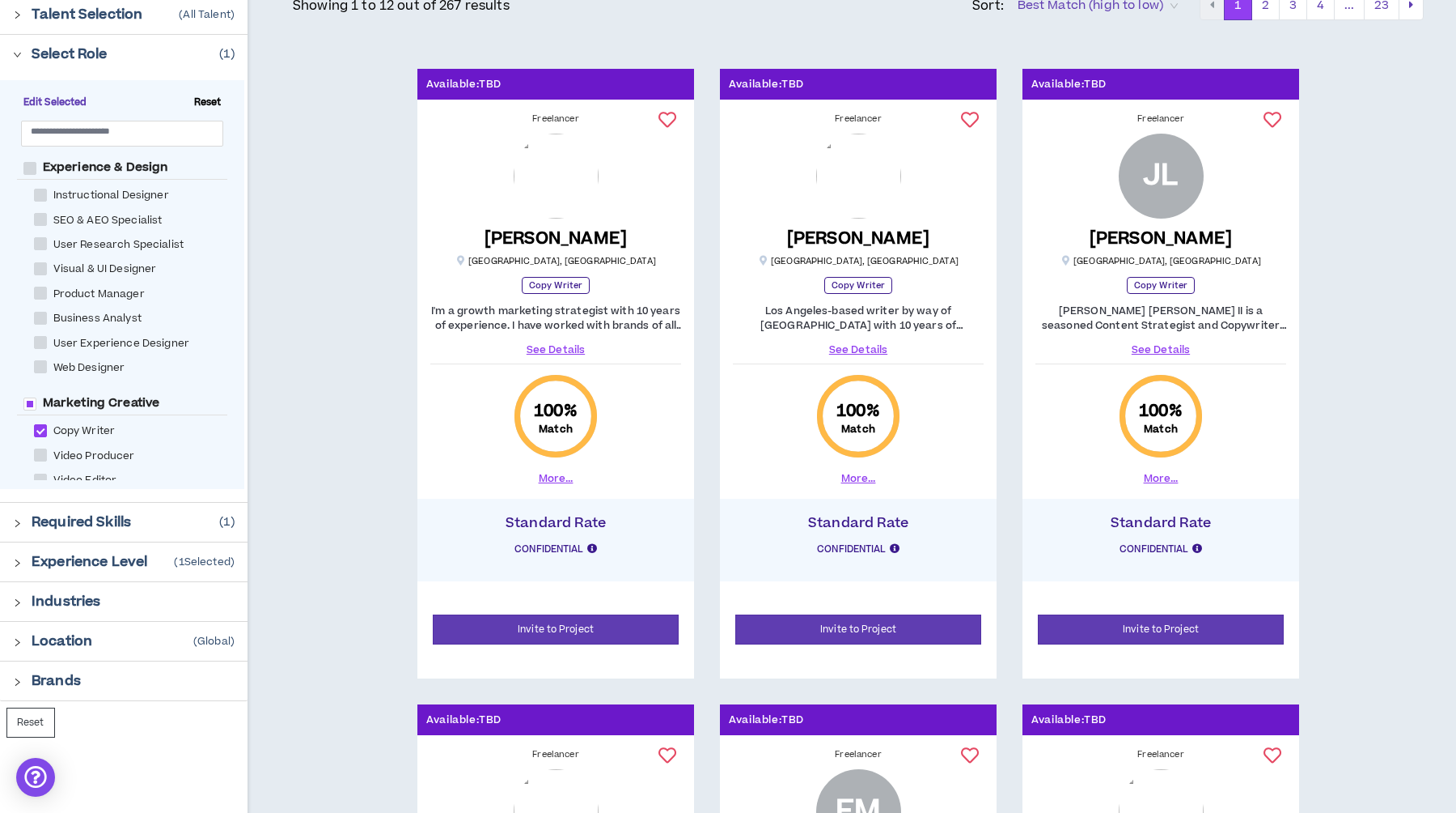
click at [1168, 351] on link "See Details" at bounding box center [1160, 350] width 251 height 15
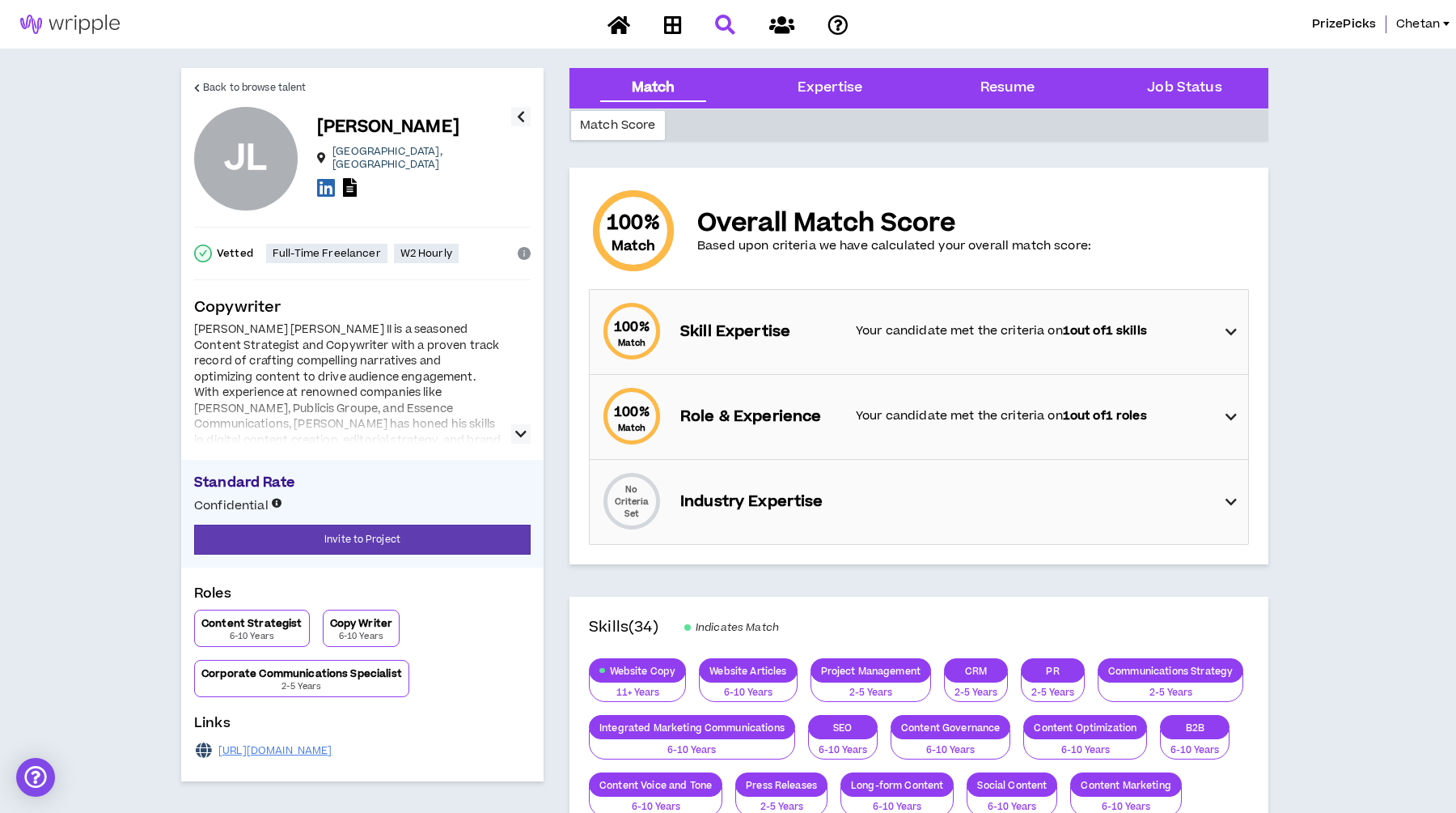
click at [521, 436] on icon "button" at bounding box center [521, 434] width 11 height 19
click at [518, 438] on icon "button" at bounding box center [521, 434] width 11 height 19
click at [250, 89] on span "Back to browse talent" at bounding box center [254, 88] width 103 height 16
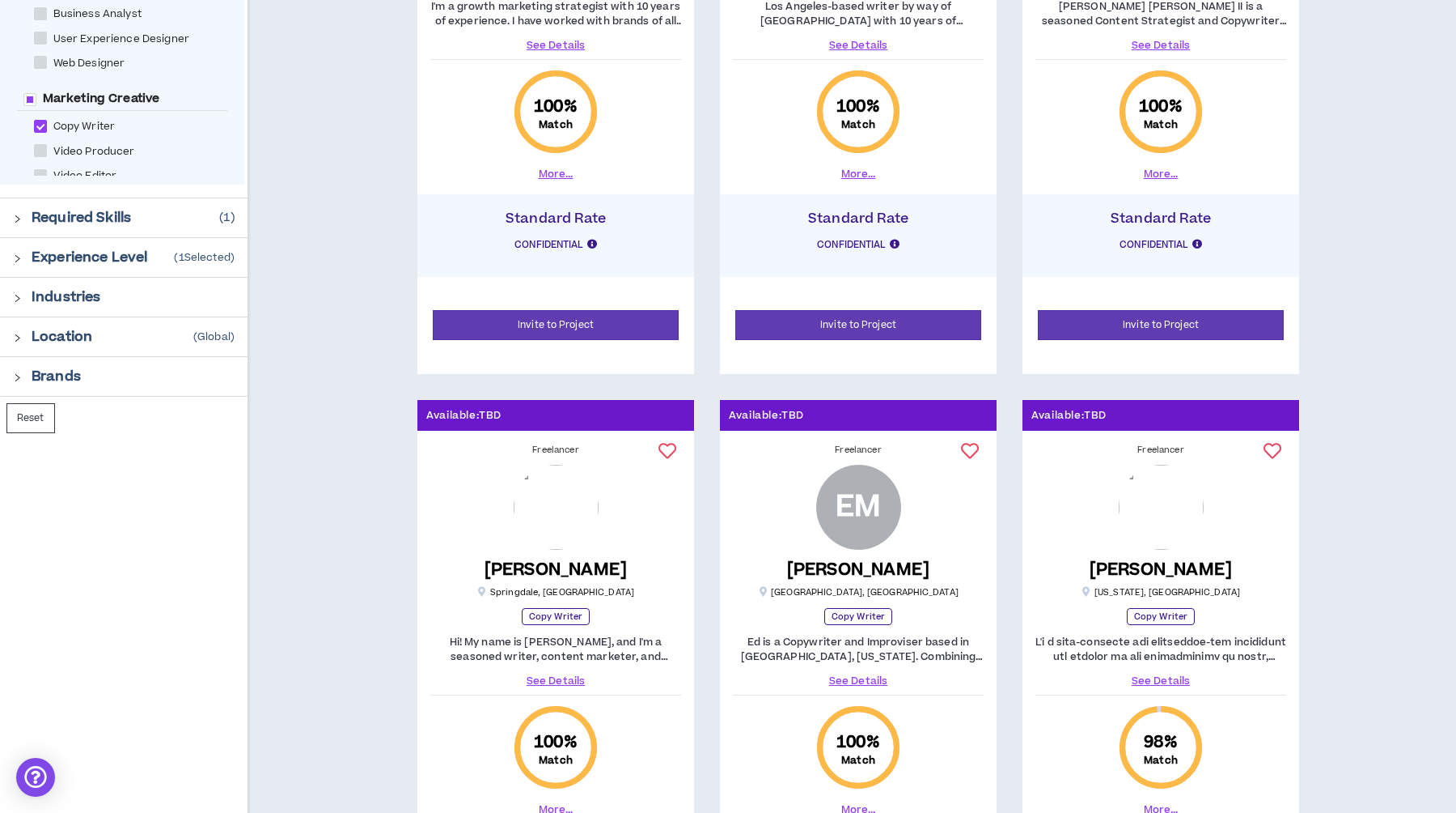
scroll to position [518, 0]
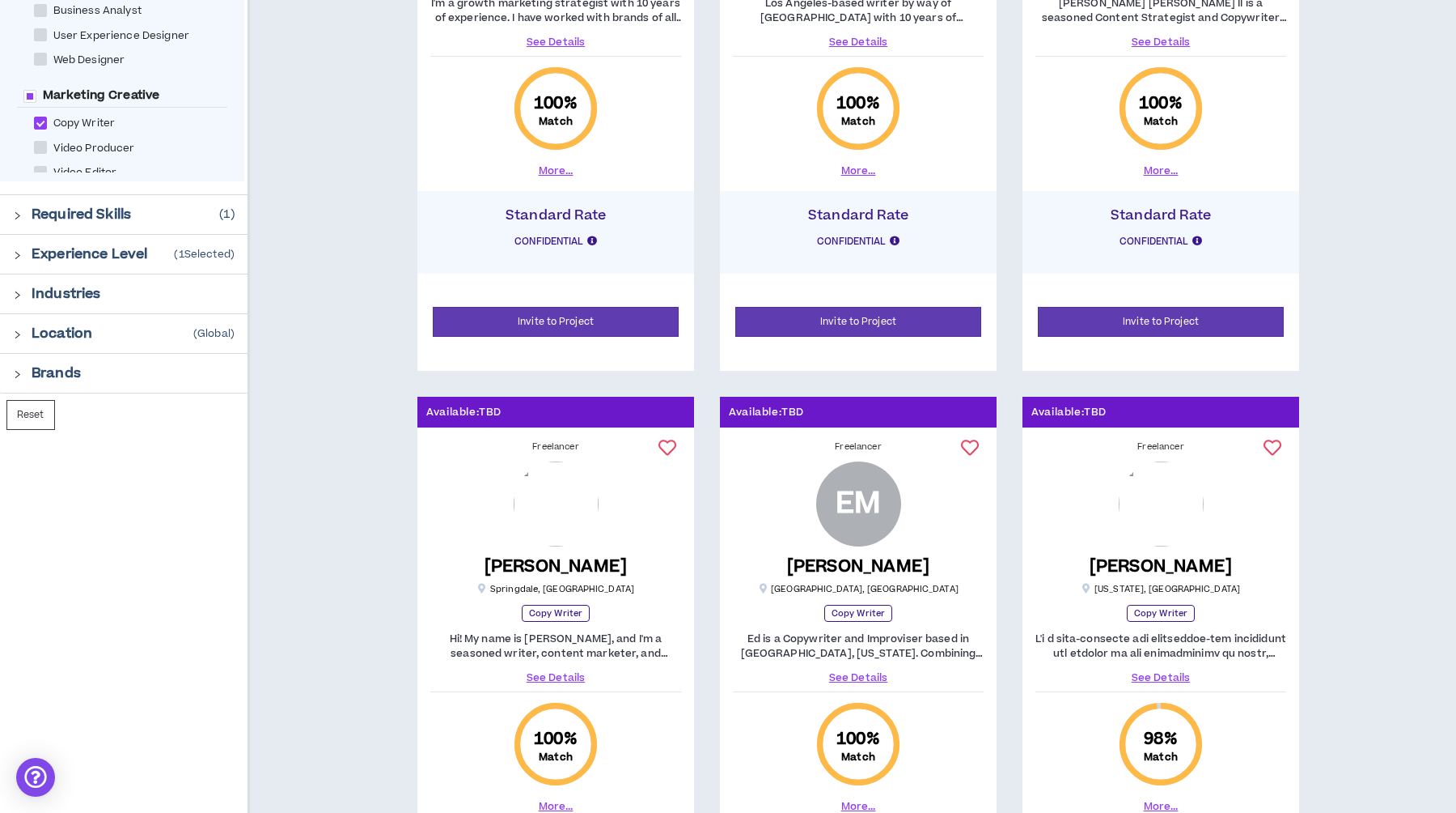
click at [869, 675] on link "See Details" at bounding box center [858, 678] width 251 height 15
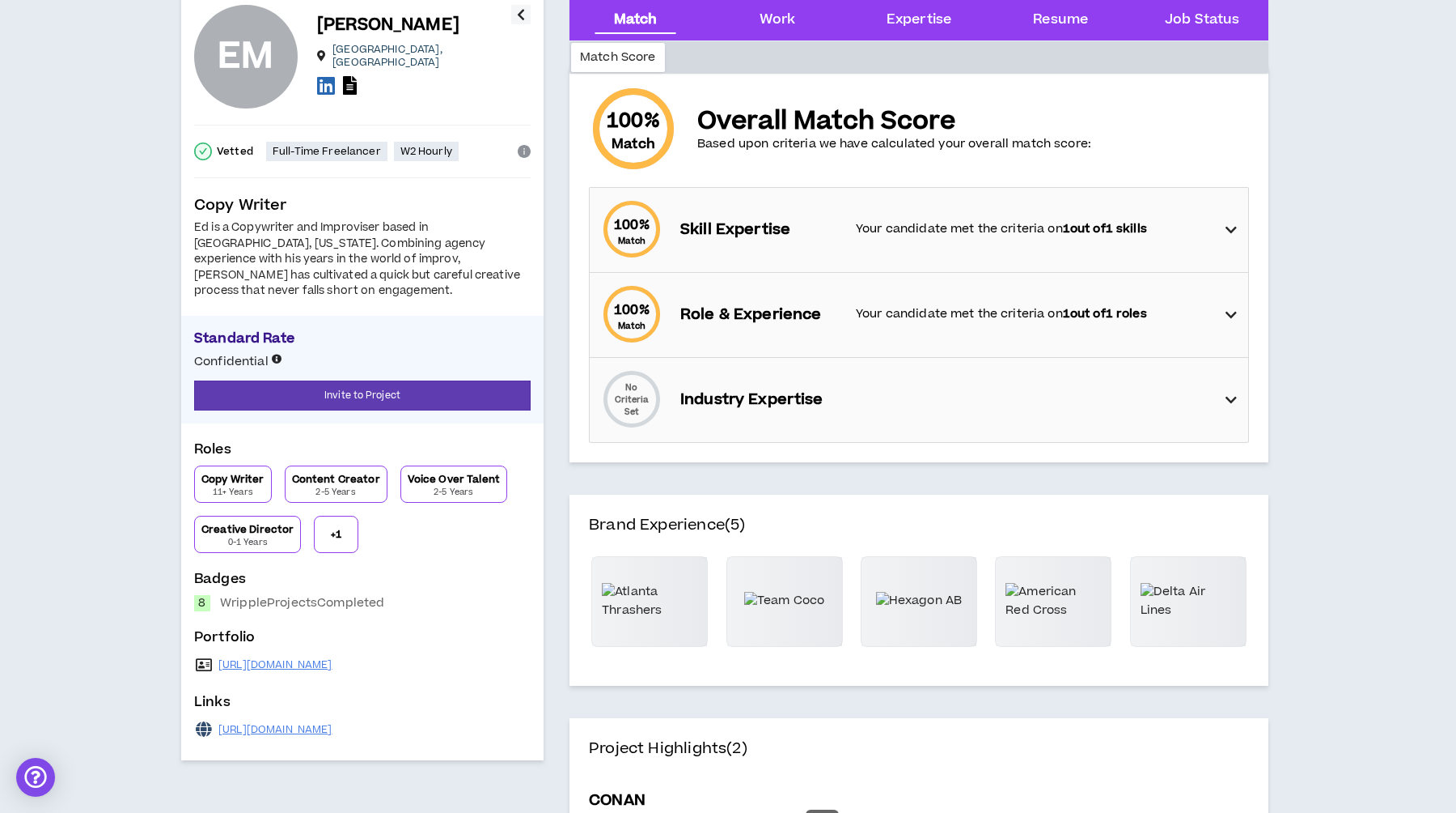
scroll to position [138, 0]
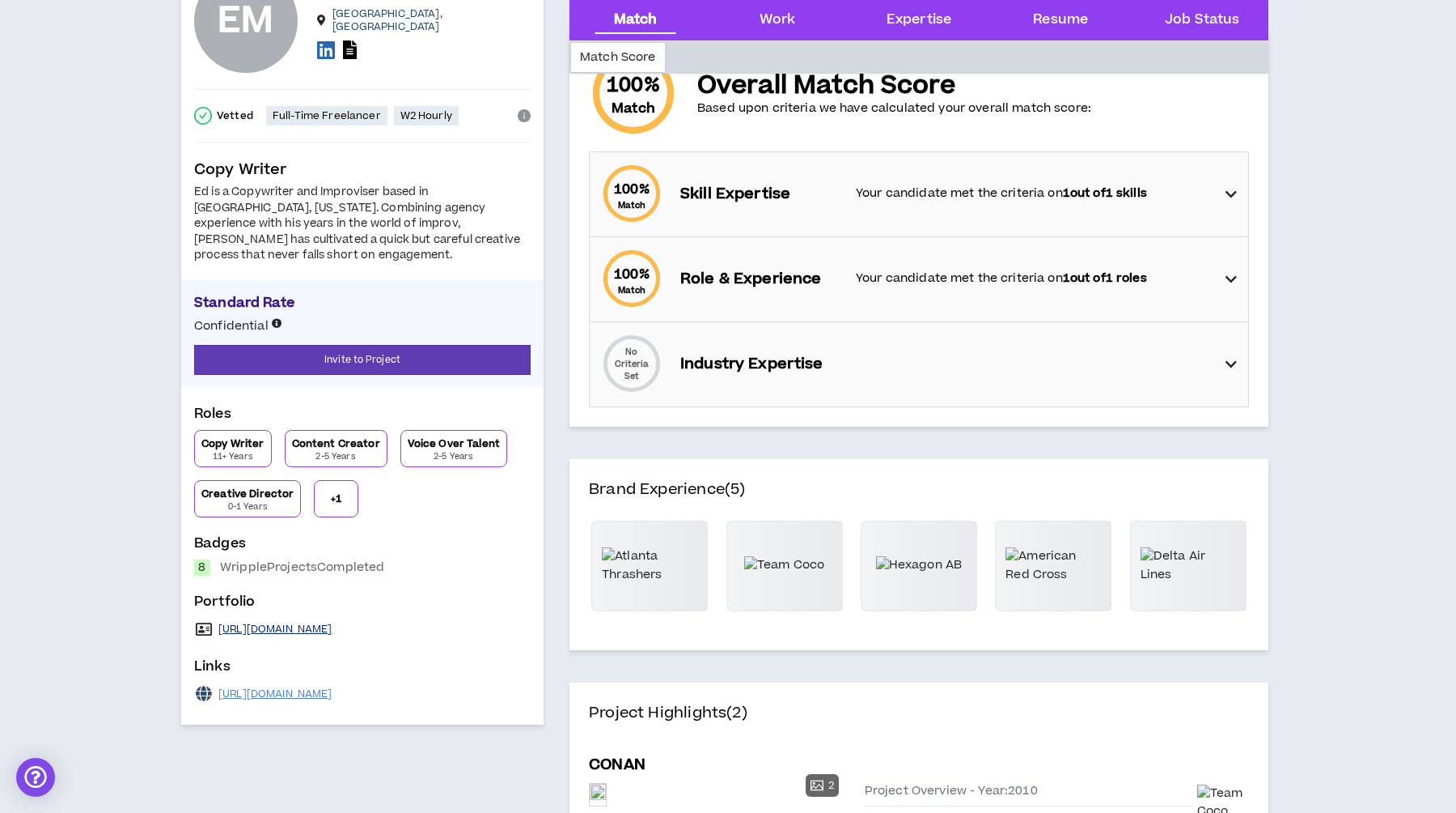
click at [321, 622] on link "[URL][DOMAIN_NAME]" at bounding box center [275, 629] width 114 height 13
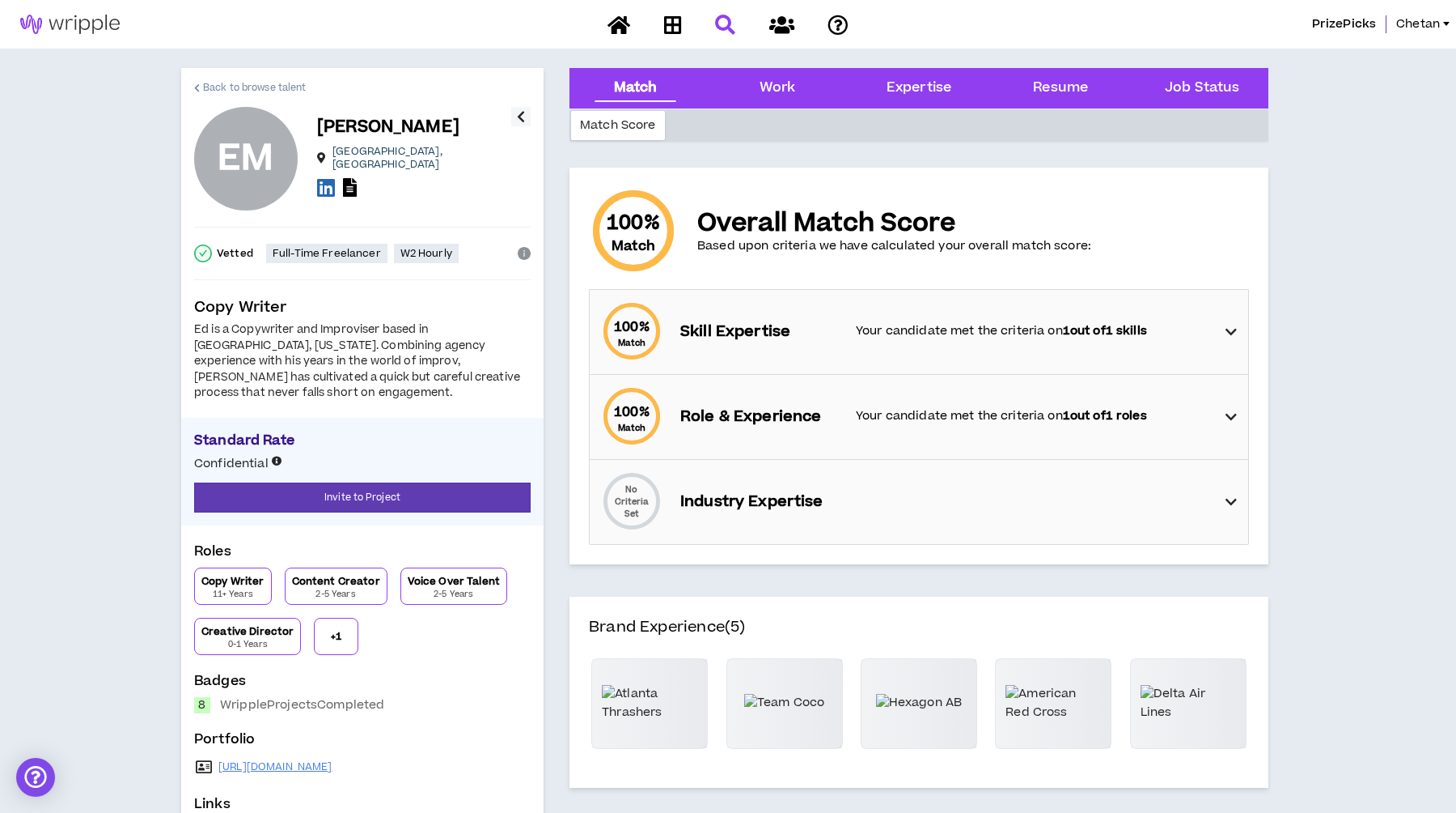
click at [257, 88] on span "Back to browse talent" at bounding box center [254, 88] width 103 height 16
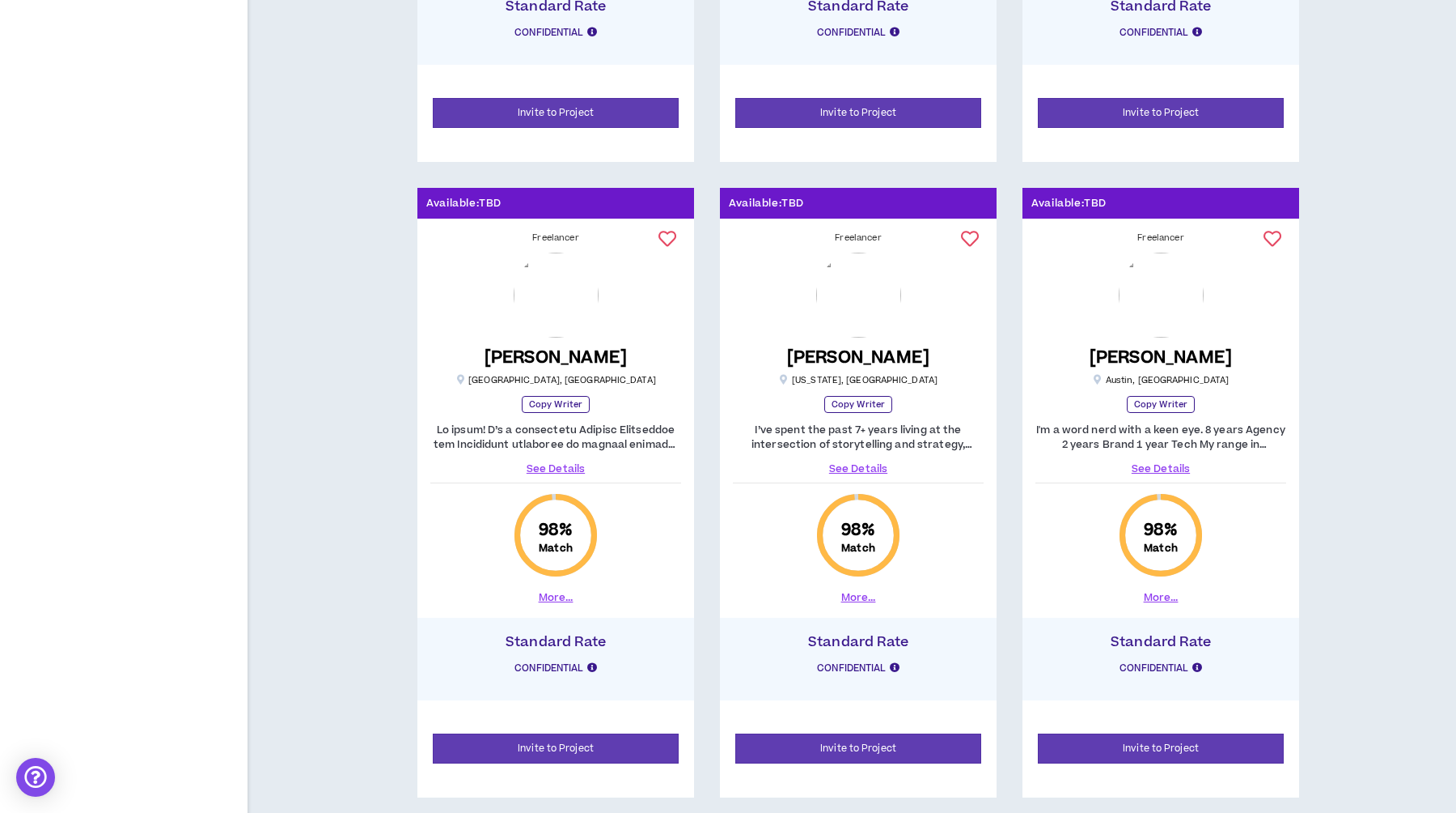
scroll to position [2118, 0]
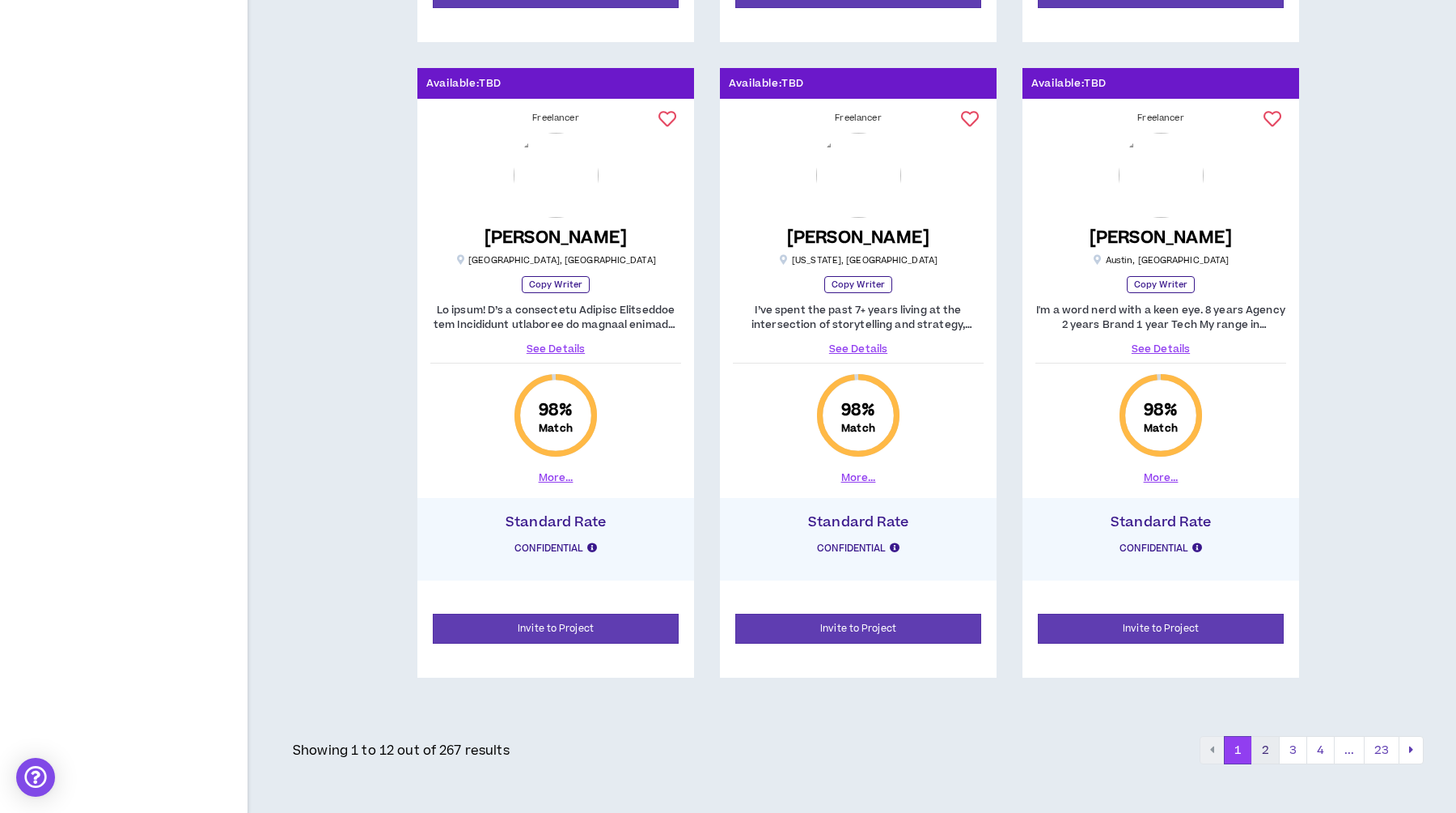
click at [1265, 747] on button "2" at bounding box center [1266, 751] width 29 height 30
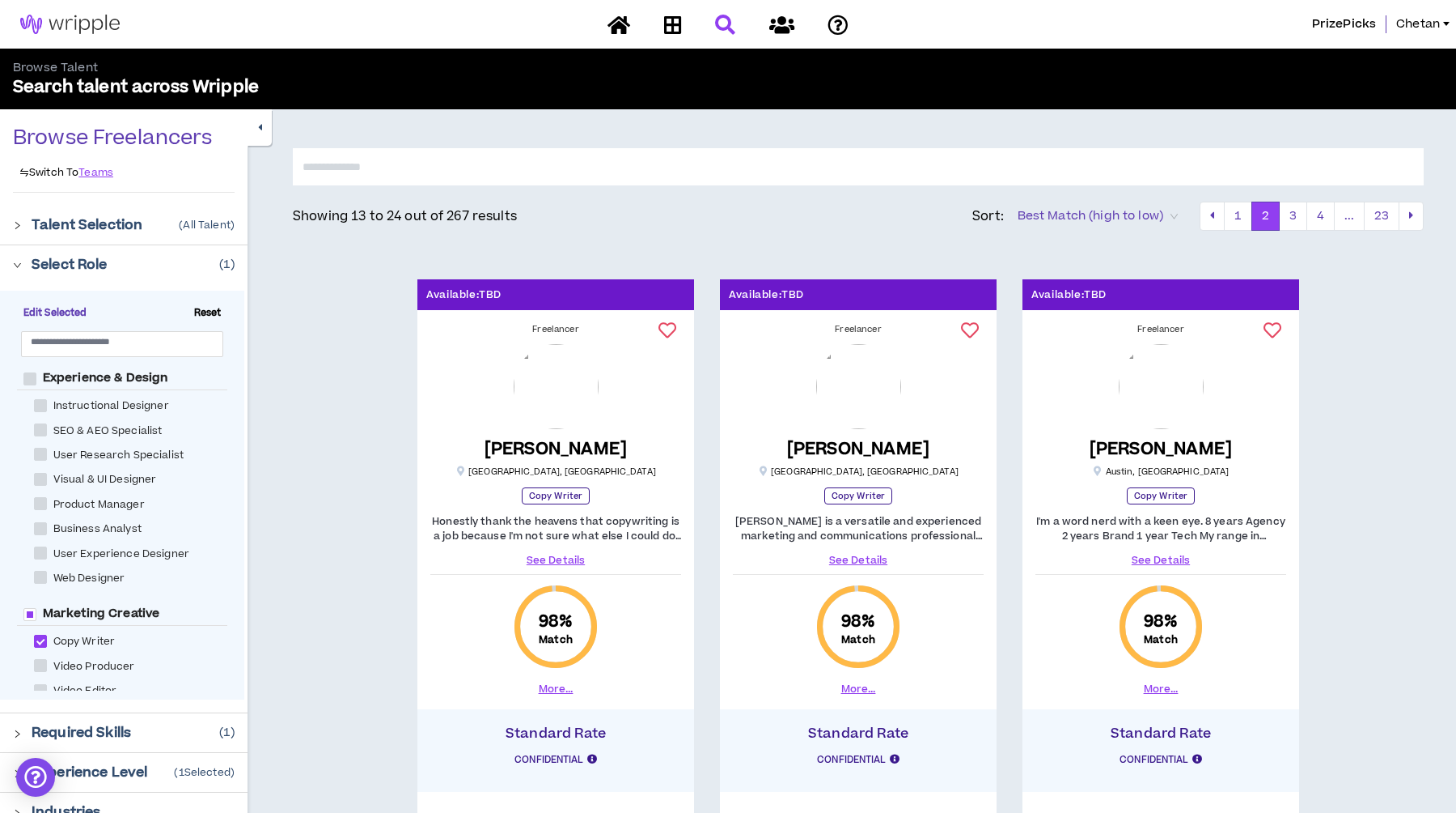
click at [560, 560] on link "See Details" at bounding box center [556, 560] width 251 height 15
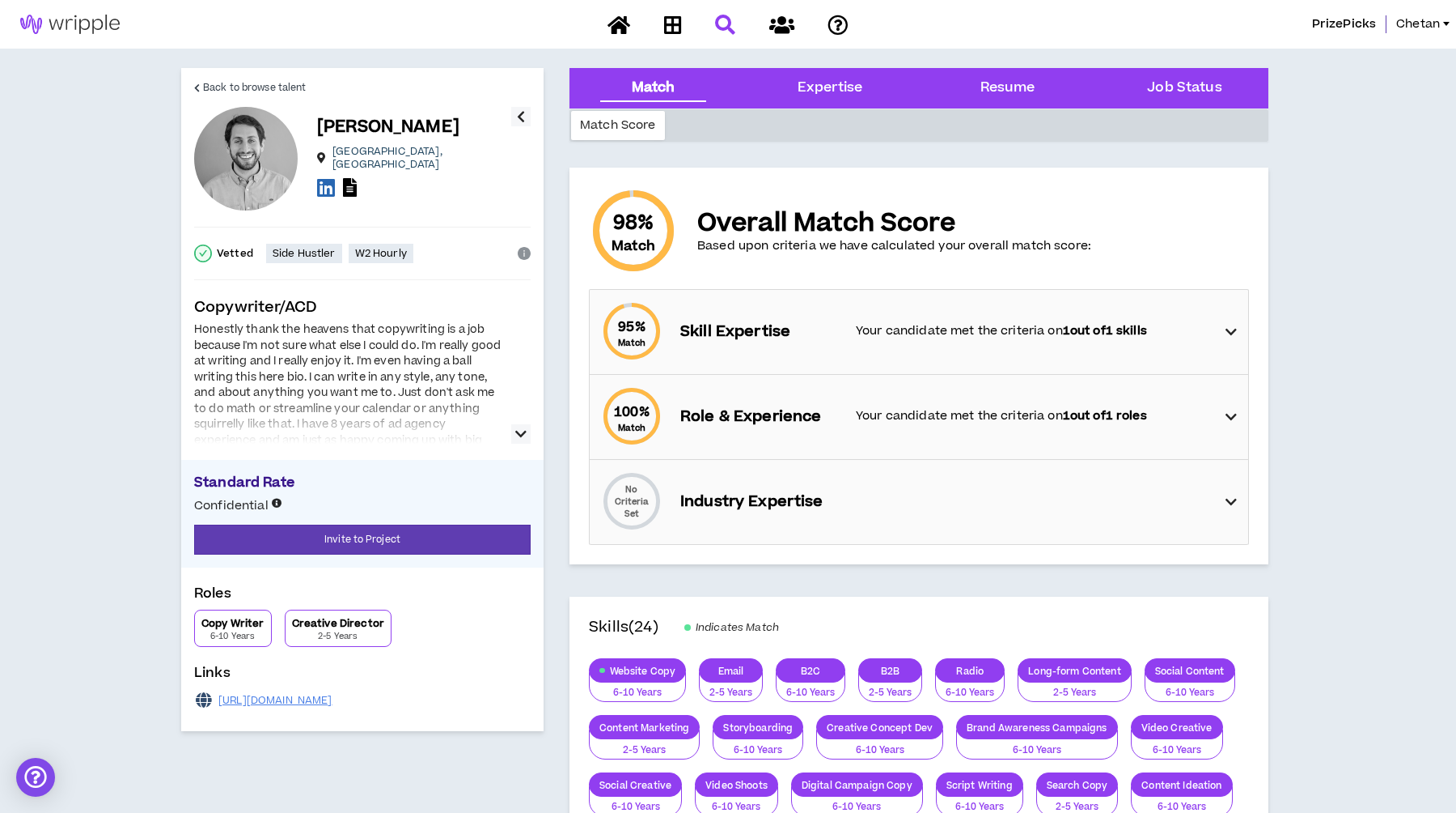
click at [516, 432] on icon "button" at bounding box center [521, 434] width 11 height 19
